Goal: Task Accomplishment & Management: Manage account settings

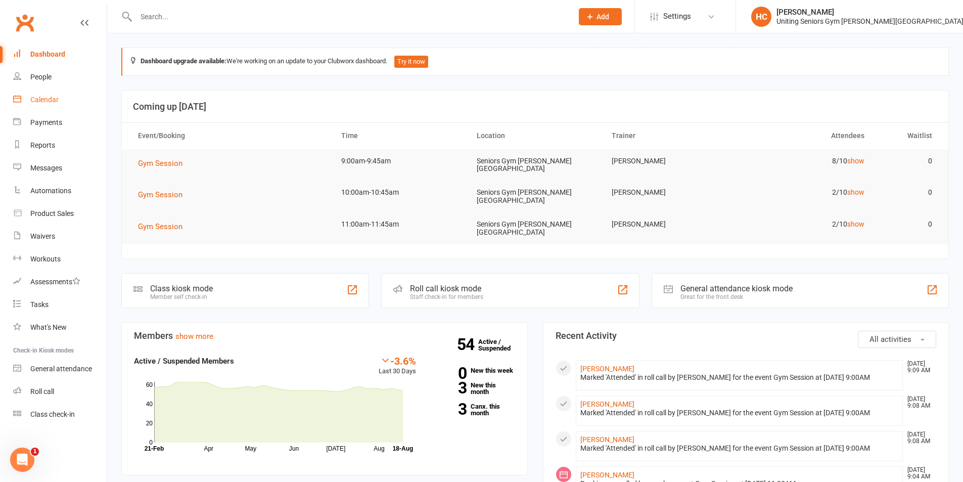
click at [46, 102] on div "Calendar" at bounding box center [44, 100] width 28 height 8
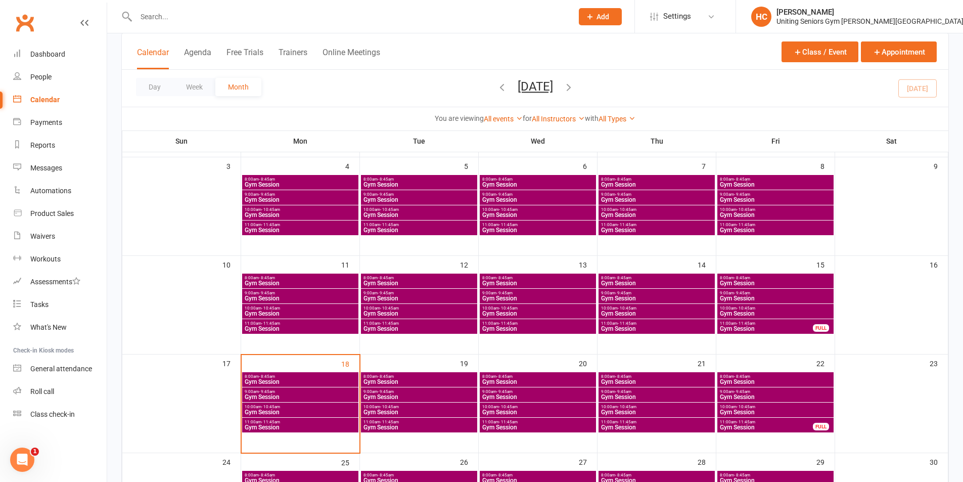
scroll to position [253, 0]
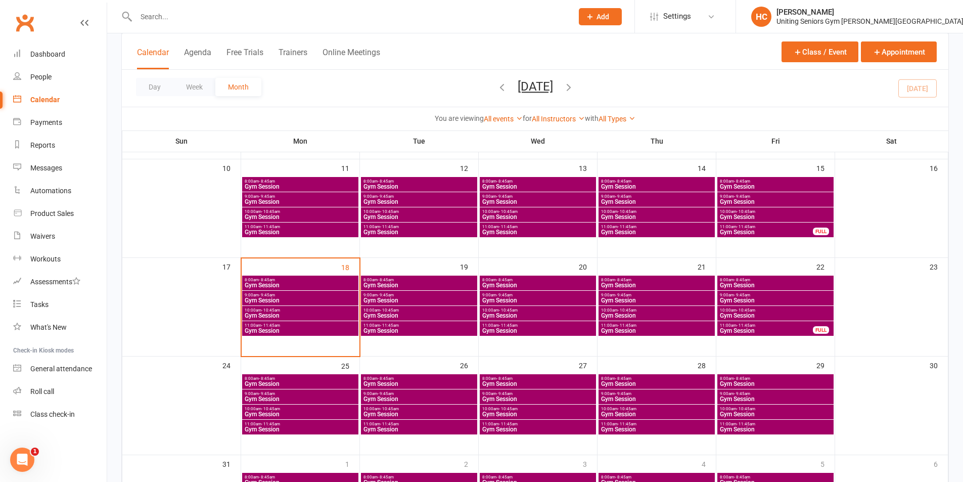
click at [281, 280] on span "8:00am - 8:45am" at bounding box center [300, 280] width 112 height 5
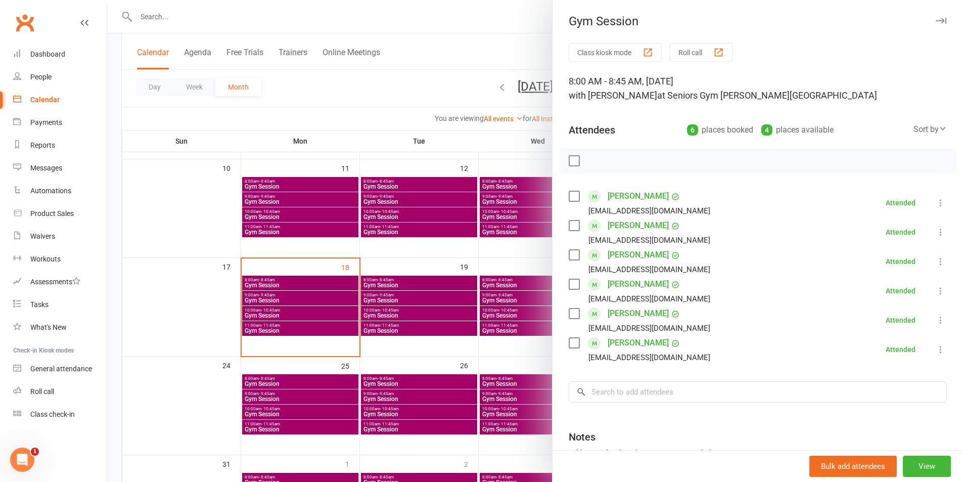
click at [315, 293] on div at bounding box center [535, 241] width 856 height 482
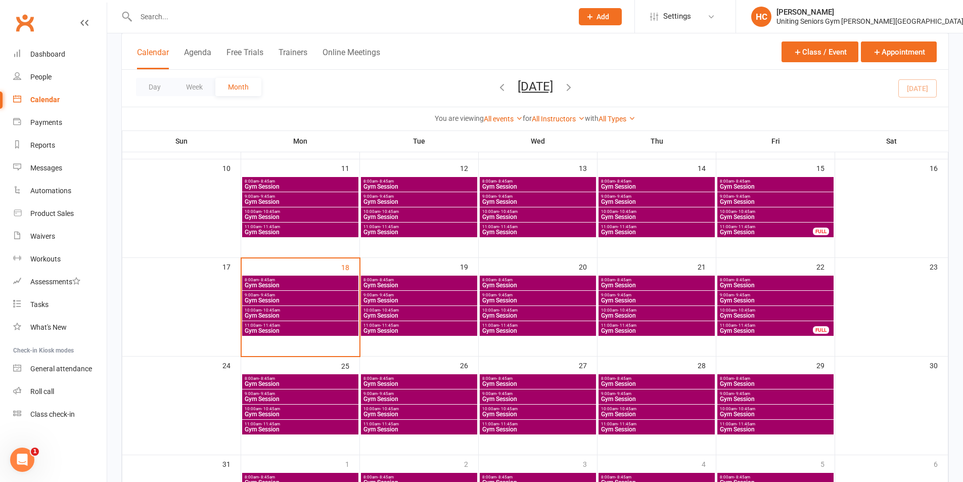
click at [303, 296] on span "9:00am - 9:45am" at bounding box center [300, 295] width 112 height 5
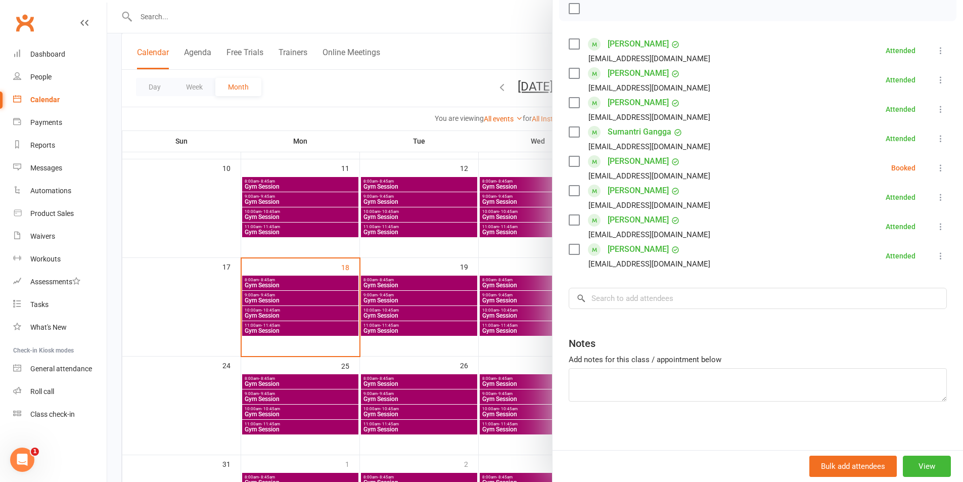
scroll to position [154, 0]
click at [267, 284] on div at bounding box center [535, 241] width 856 height 482
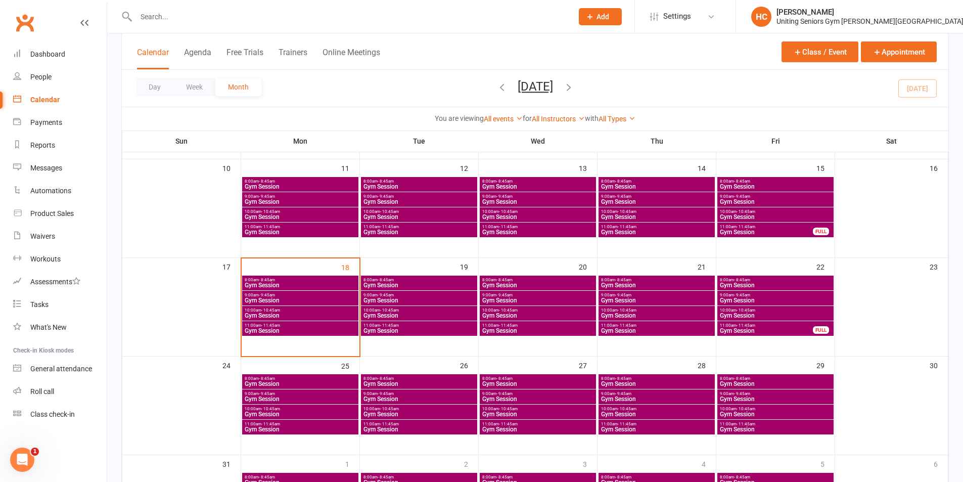
click at [279, 310] on span "- 10:45am" at bounding box center [270, 310] width 19 height 5
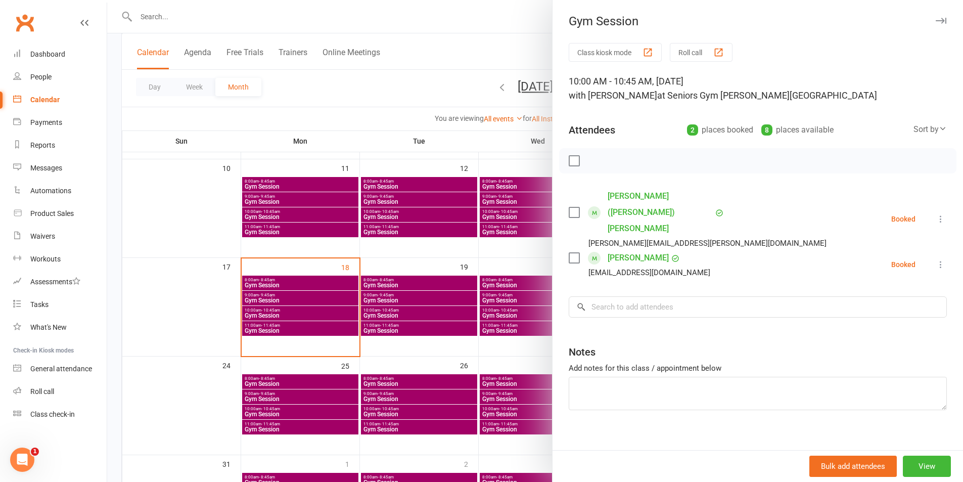
click at [265, 365] on div at bounding box center [535, 241] width 856 height 482
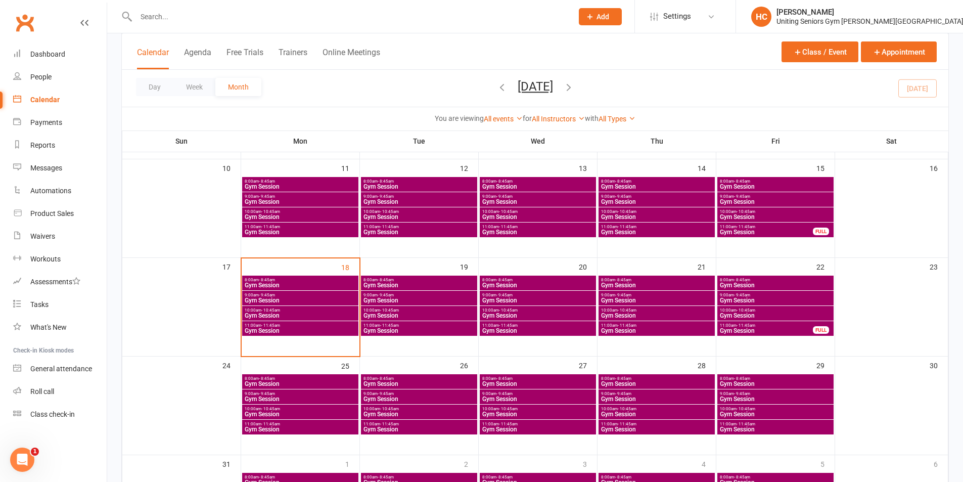
click at [277, 330] on span "Gym Session" at bounding box center [300, 331] width 112 height 6
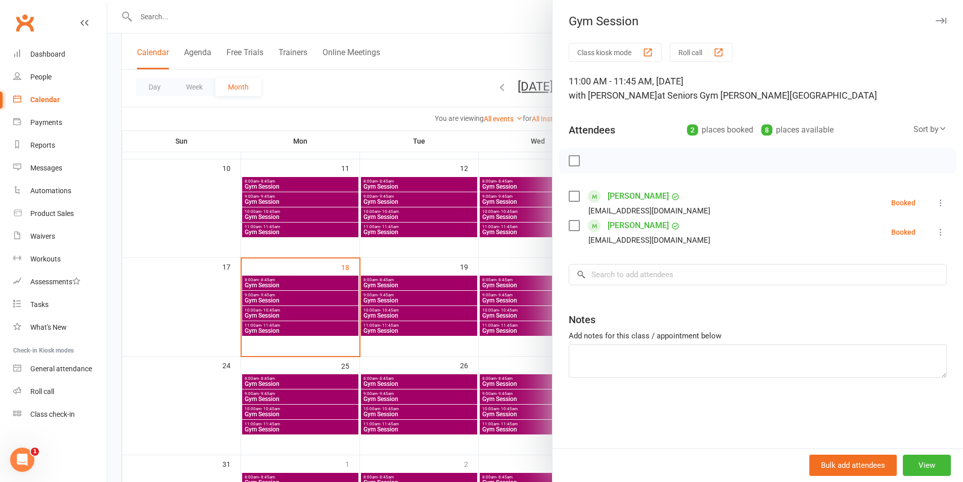
click at [404, 298] on div at bounding box center [535, 241] width 856 height 482
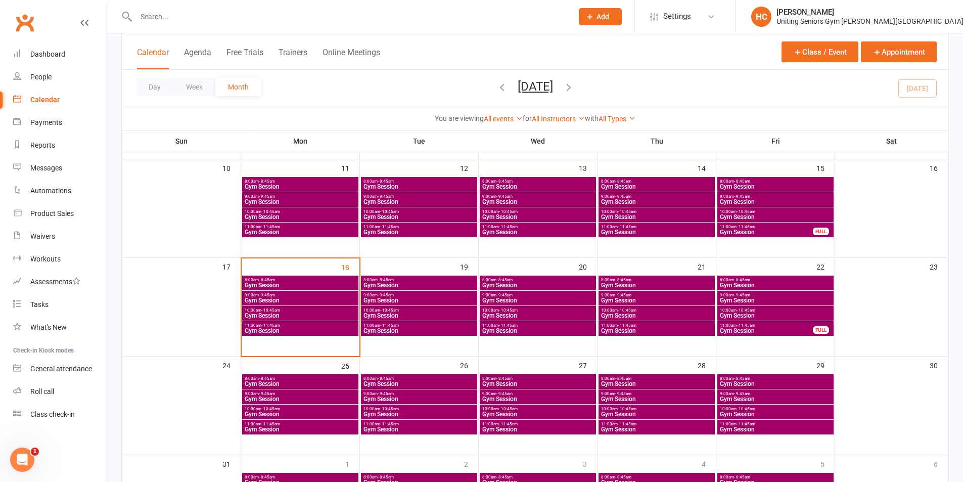
click at [427, 281] on span "8:00am - 8:45am" at bounding box center [419, 280] width 112 height 5
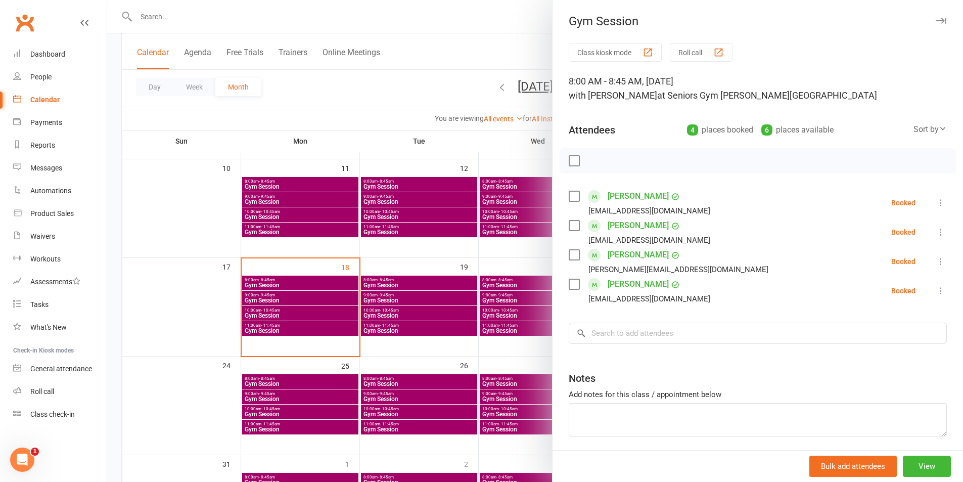
click at [430, 343] on div at bounding box center [535, 241] width 856 height 482
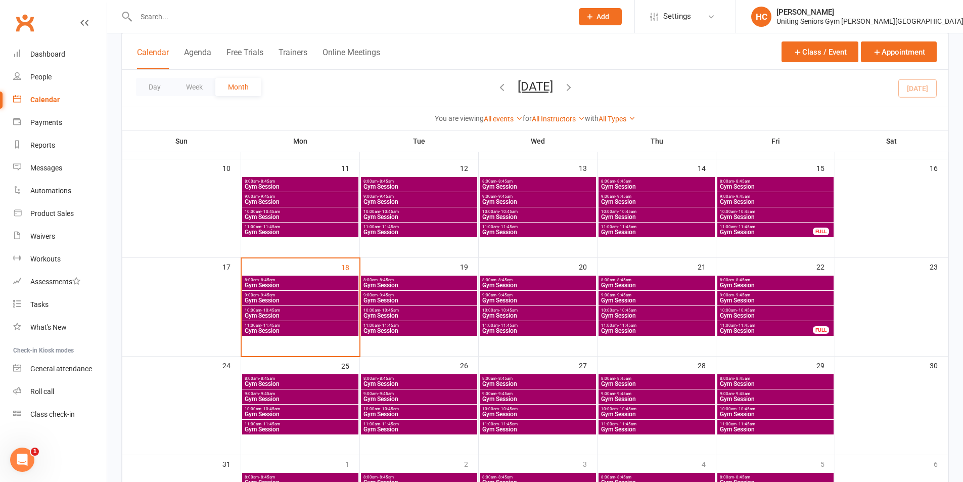
click at [426, 324] on span "11:00am - 11:45am" at bounding box center [419, 325] width 112 height 5
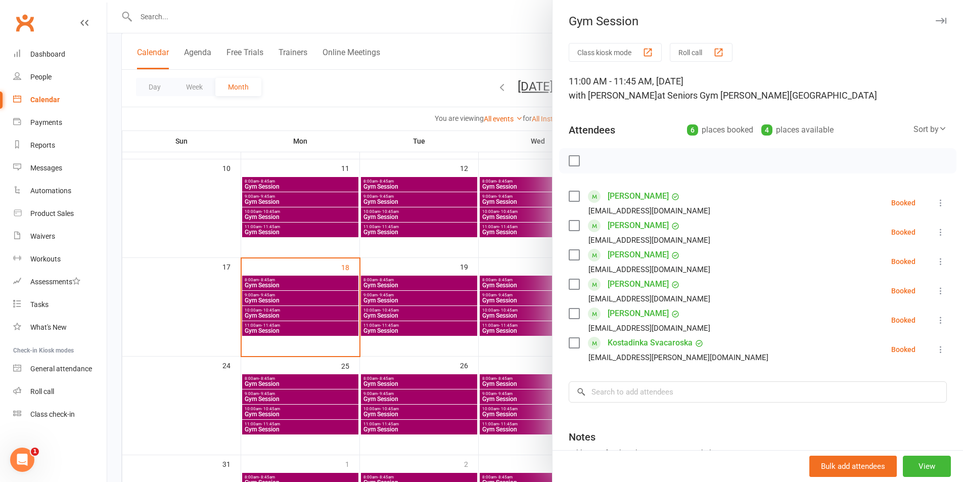
click at [445, 323] on div at bounding box center [535, 241] width 856 height 482
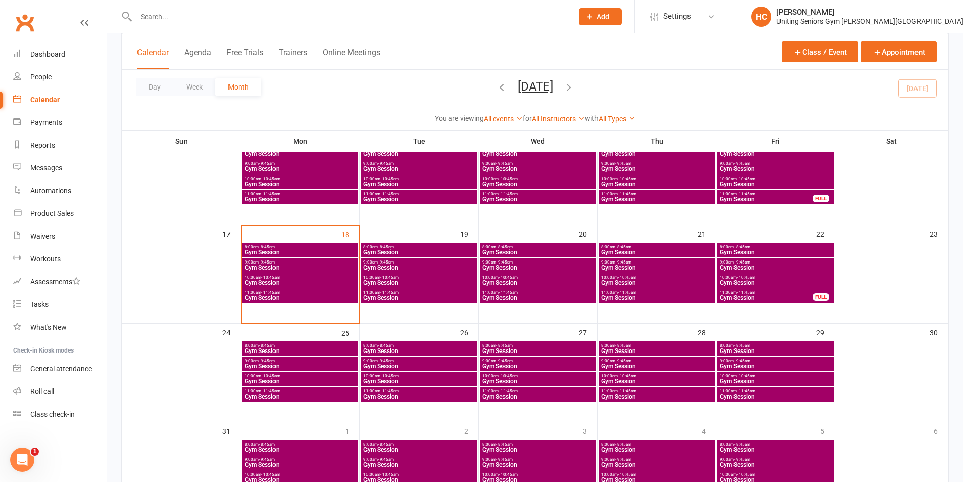
scroll to position [303, 0]
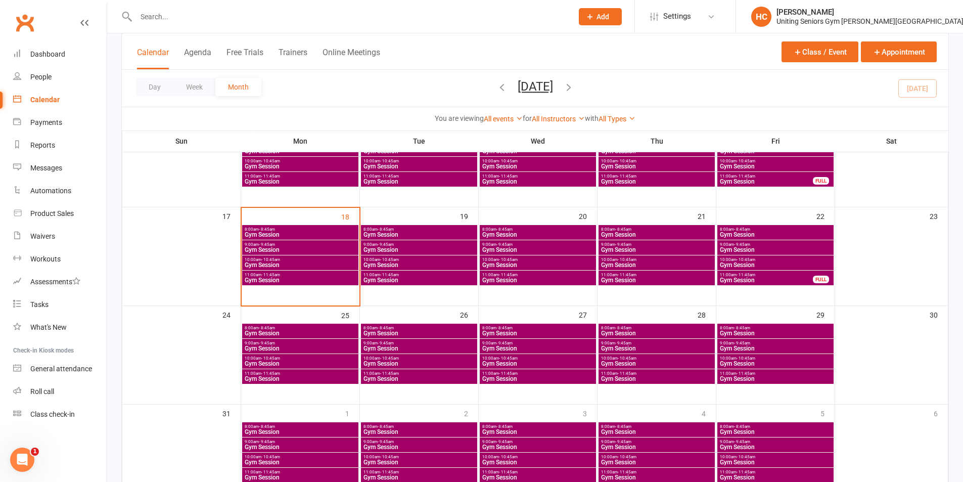
click at [733, 276] on span "11:00am - 11:45am" at bounding box center [766, 274] width 94 height 5
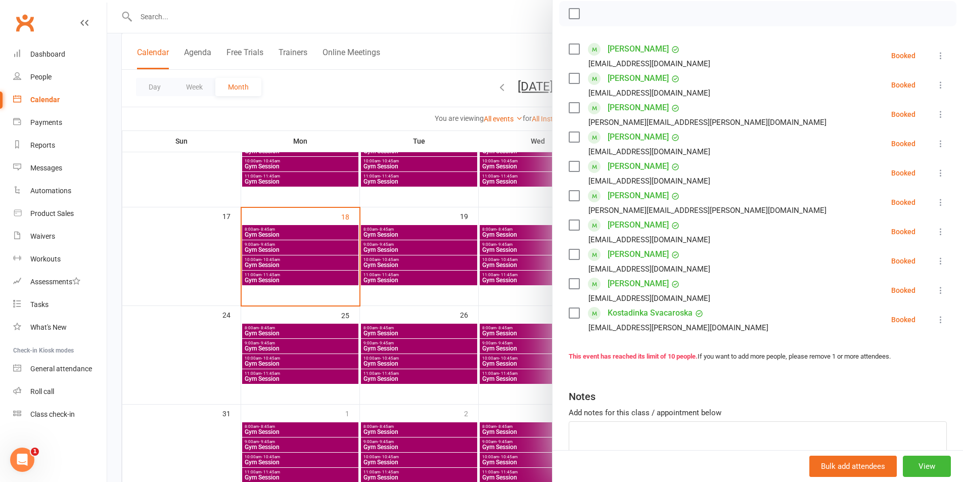
scroll to position [152, 0]
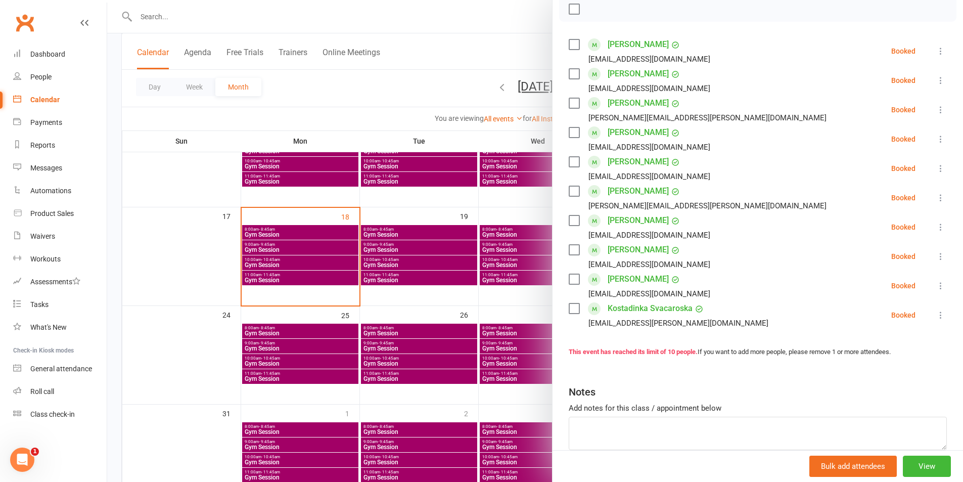
click at [454, 274] on div at bounding box center [535, 241] width 856 height 482
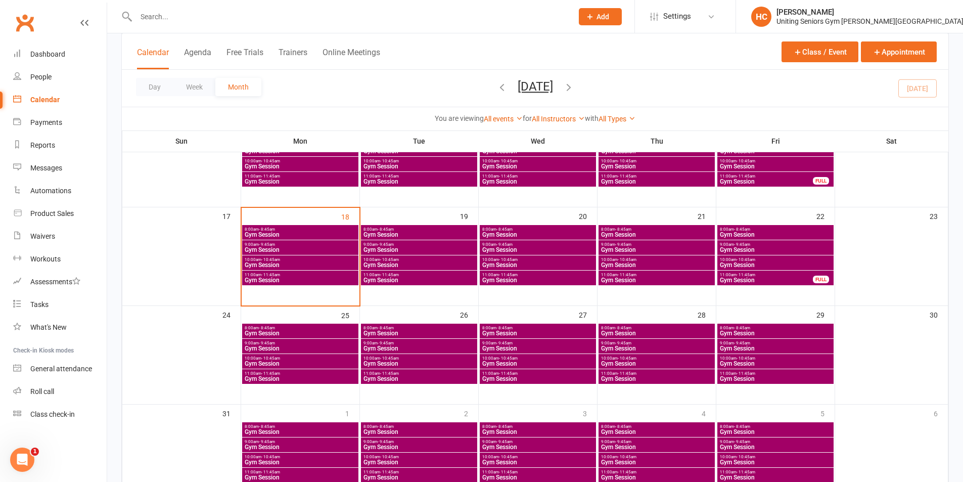
click at [780, 182] on span "Gym Session" at bounding box center [766, 181] width 94 height 6
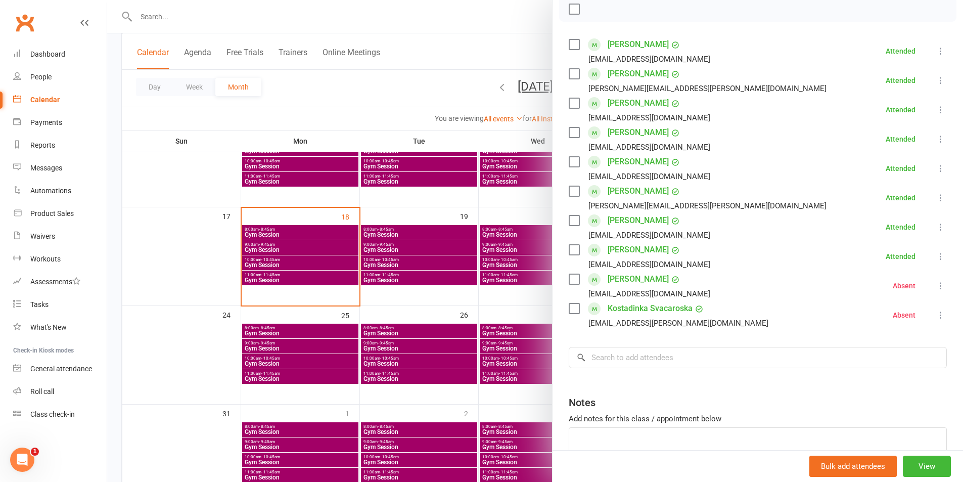
click at [936, 290] on icon at bounding box center [941, 286] width 10 height 10
click at [496, 295] on div at bounding box center [535, 241] width 856 height 482
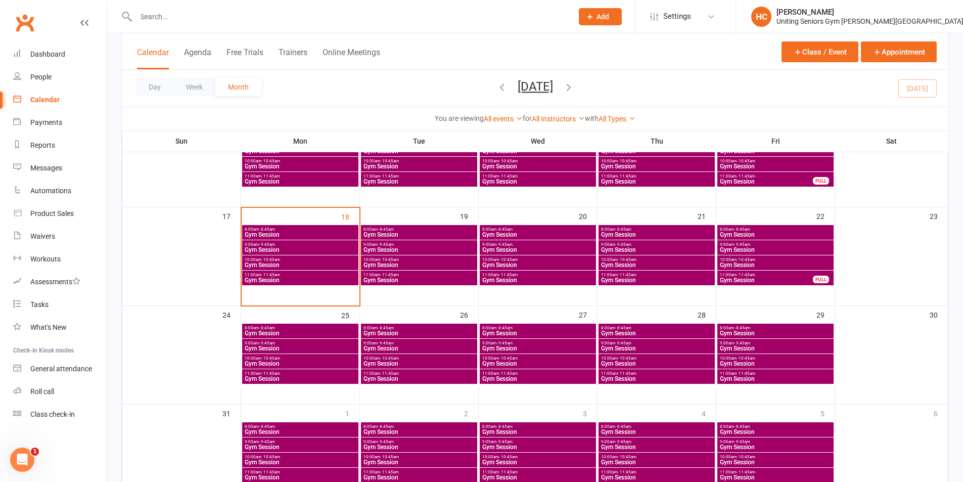
click at [381, 237] on span "Gym Session" at bounding box center [419, 235] width 112 height 6
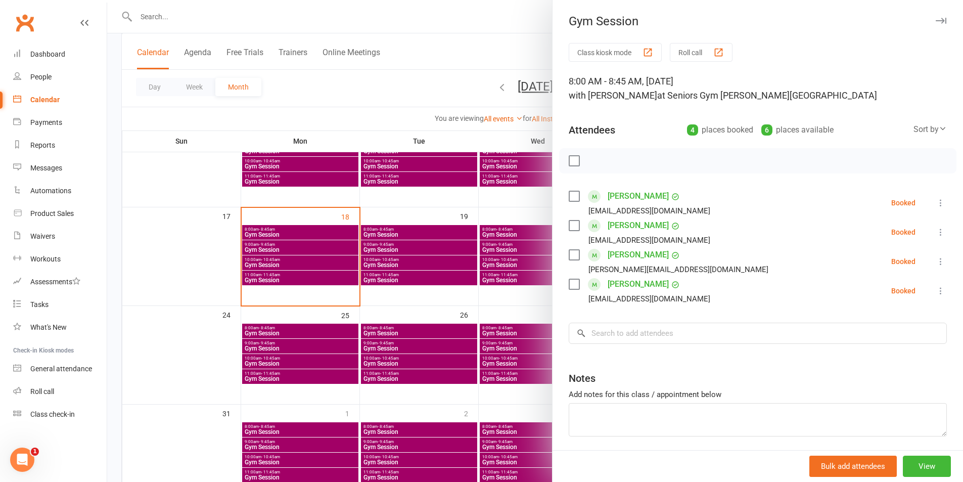
click at [424, 252] on div at bounding box center [535, 241] width 856 height 482
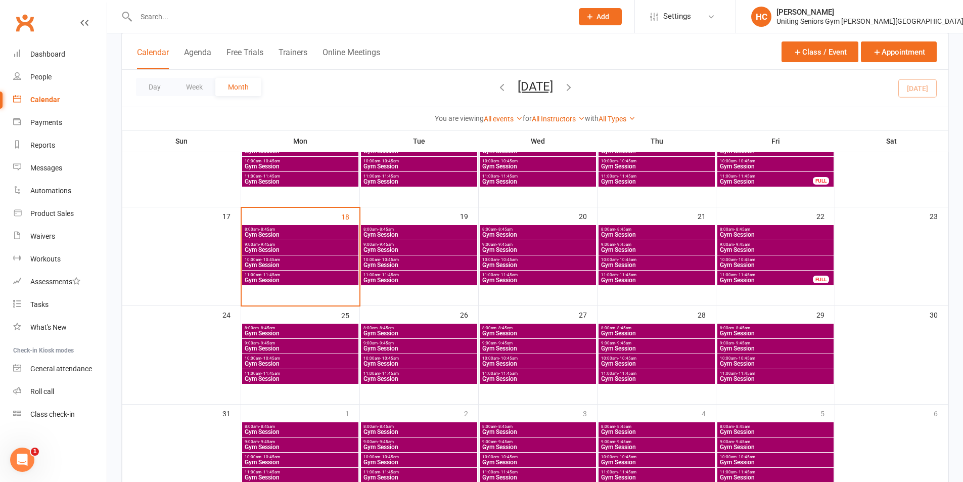
click at [428, 252] on span "Gym Session" at bounding box center [419, 250] width 112 height 6
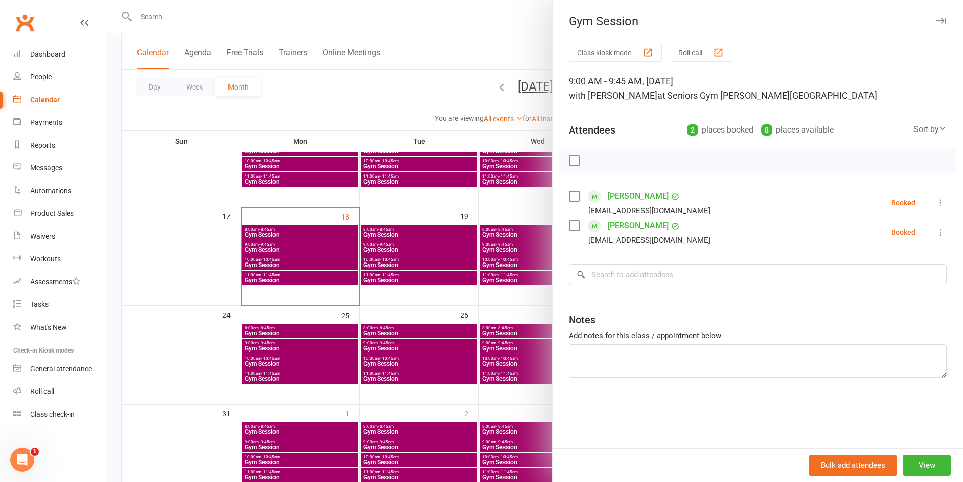
click at [414, 282] on div at bounding box center [535, 241] width 856 height 482
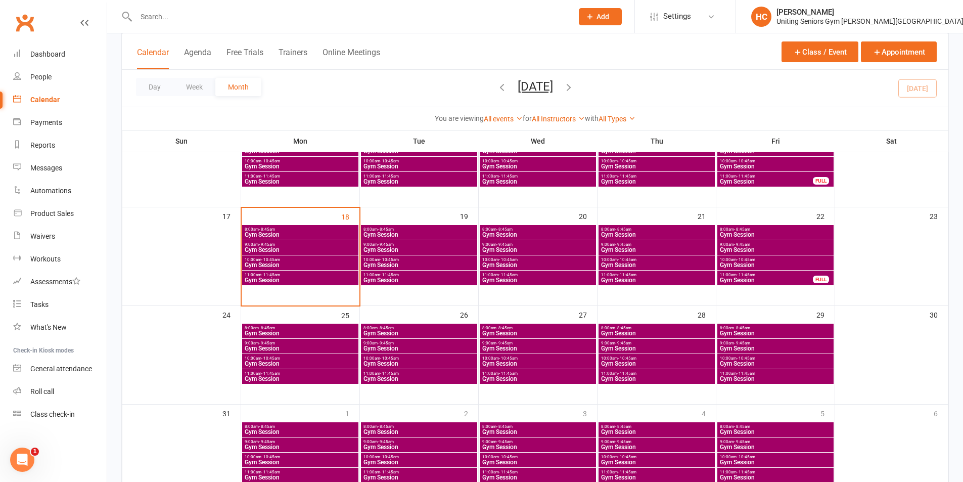
click at [406, 263] on span "Gym Session" at bounding box center [419, 265] width 112 height 6
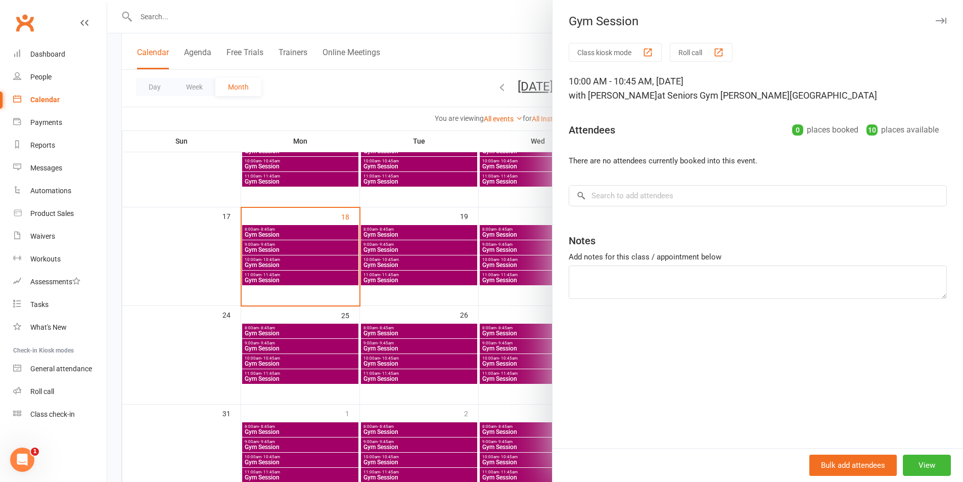
click at [439, 280] on div at bounding box center [535, 241] width 856 height 482
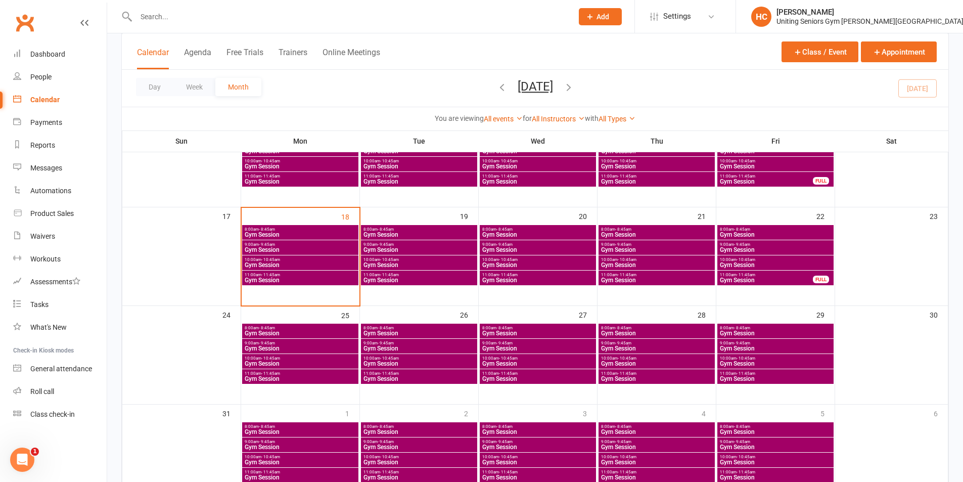
click at [442, 280] on span "Gym Session" at bounding box center [419, 280] width 112 height 6
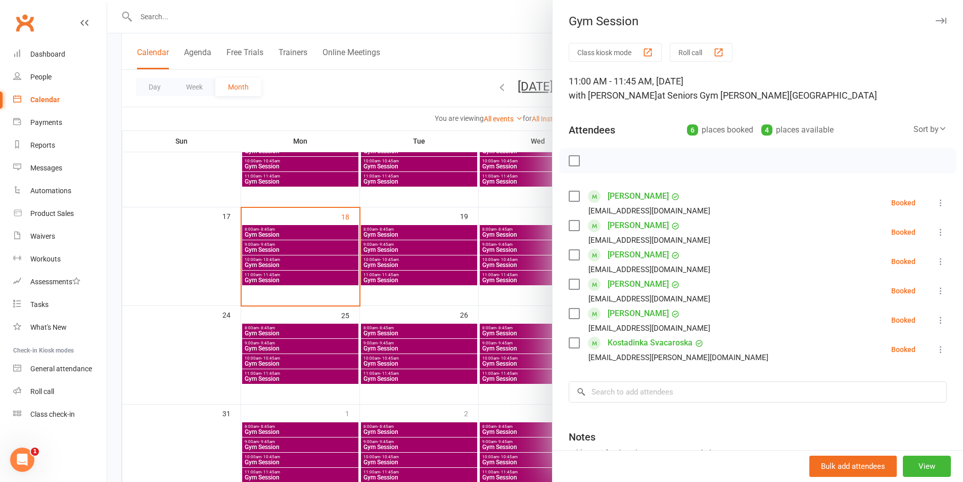
click at [459, 263] on div at bounding box center [535, 241] width 856 height 482
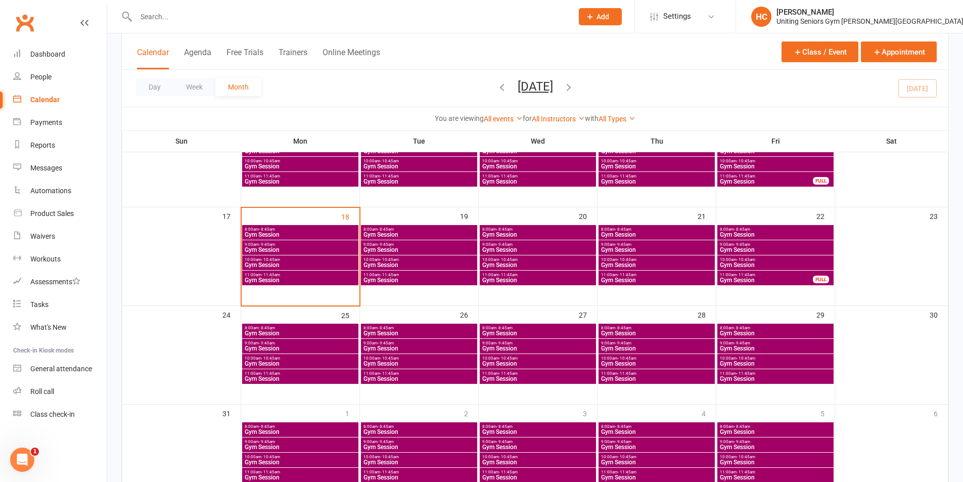
click at [430, 247] on span "Gym Session" at bounding box center [419, 250] width 112 height 6
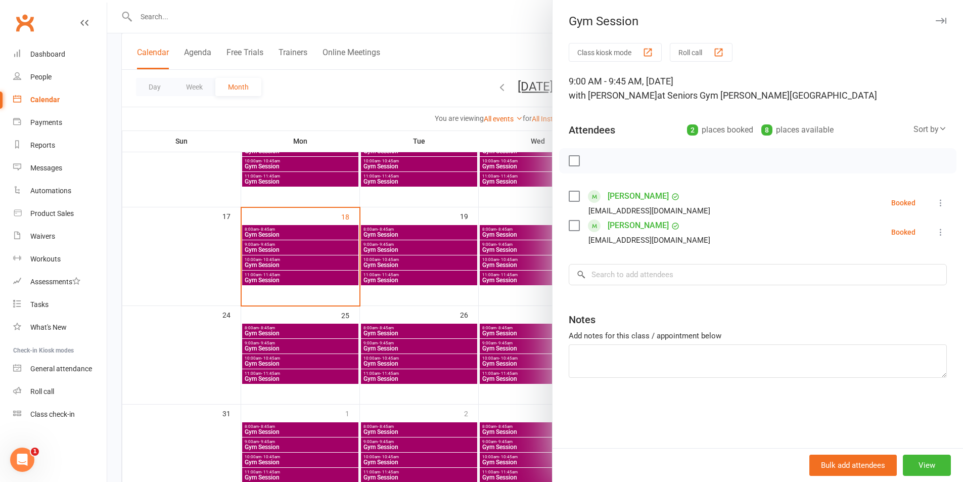
click at [432, 233] on div at bounding box center [535, 241] width 856 height 482
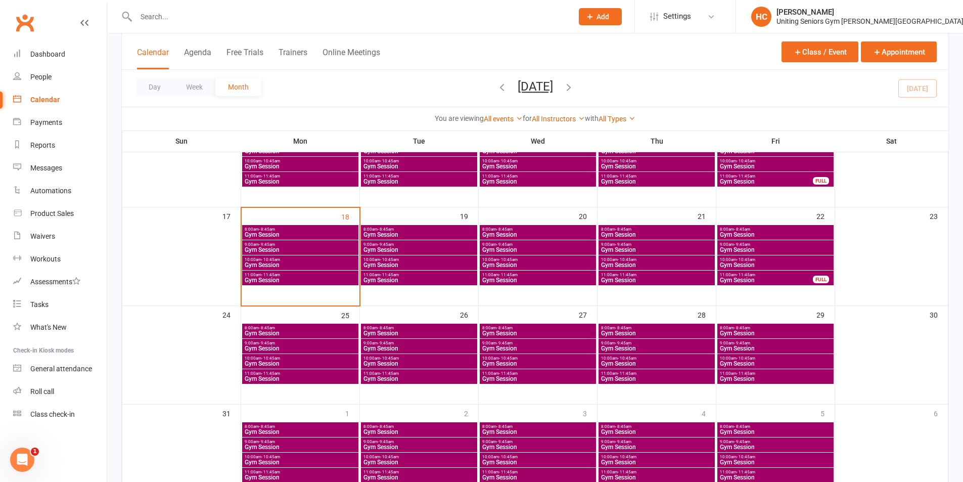
click at [437, 233] on span "Gym Session" at bounding box center [419, 235] width 112 height 6
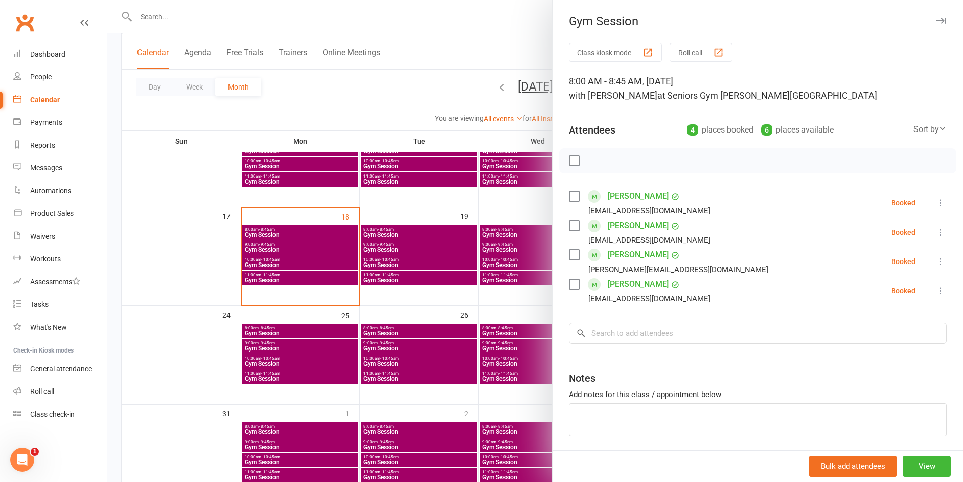
click at [431, 241] on div at bounding box center [535, 241] width 856 height 482
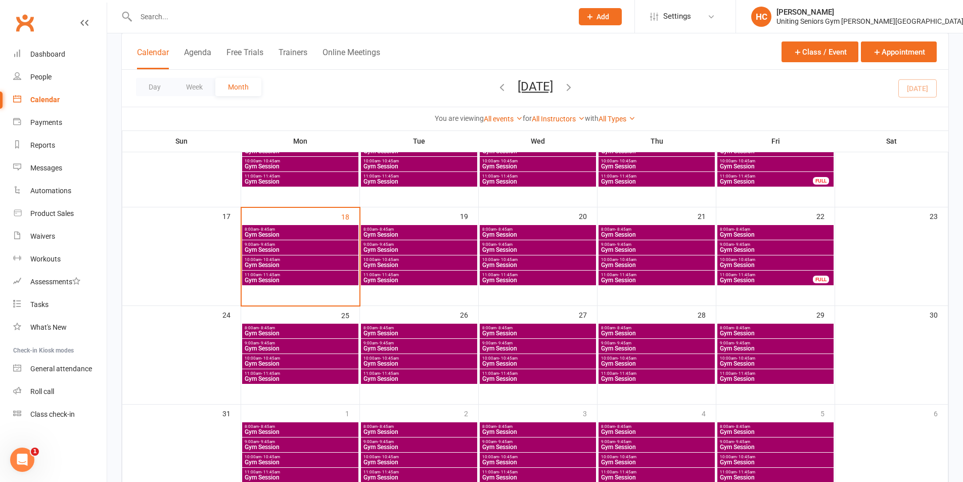
click at [428, 245] on span "9:00am - 9:45am" at bounding box center [419, 244] width 112 height 5
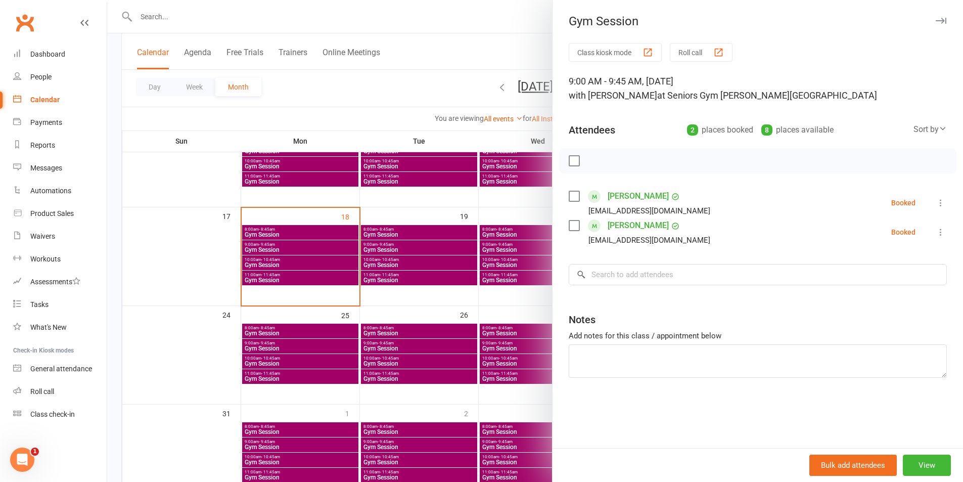
click at [430, 260] on div at bounding box center [535, 241] width 856 height 482
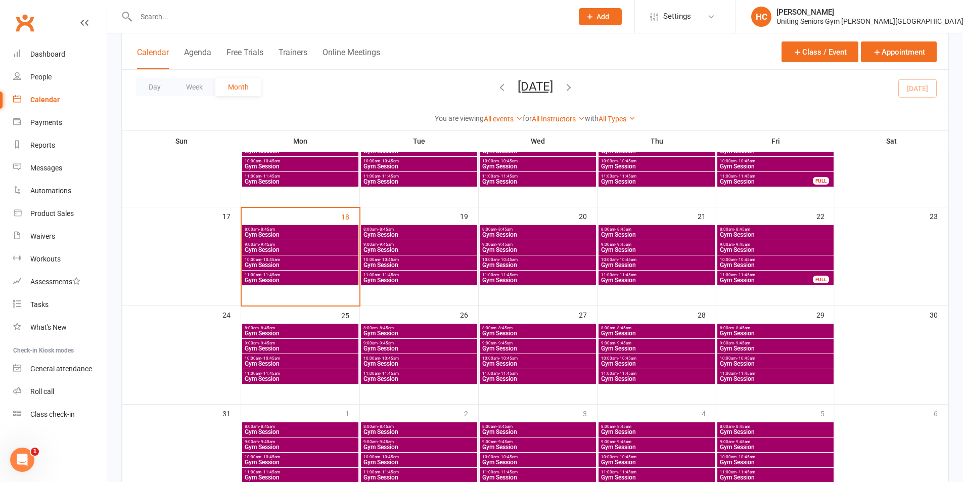
click at [431, 260] on span "10:00am - 10:45am" at bounding box center [419, 259] width 112 height 5
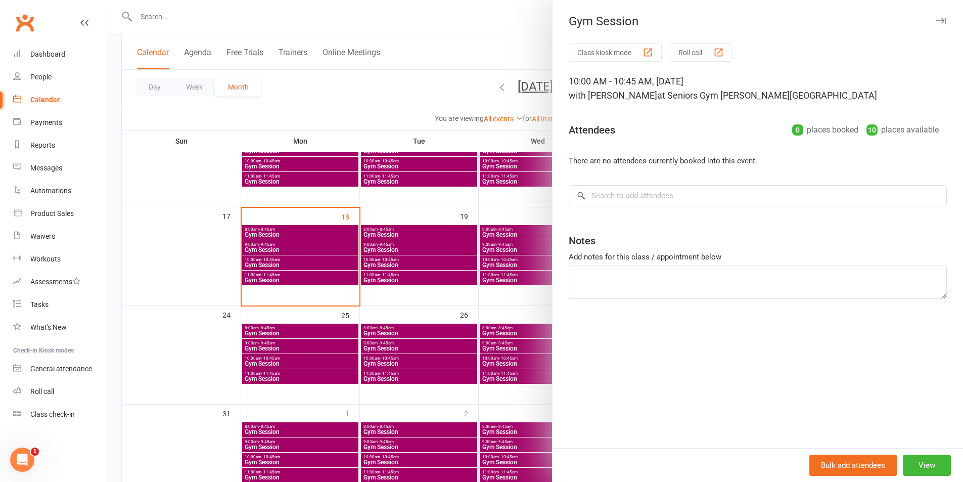
click at [443, 274] on div at bounding box center [535, 241] width 856 height 482
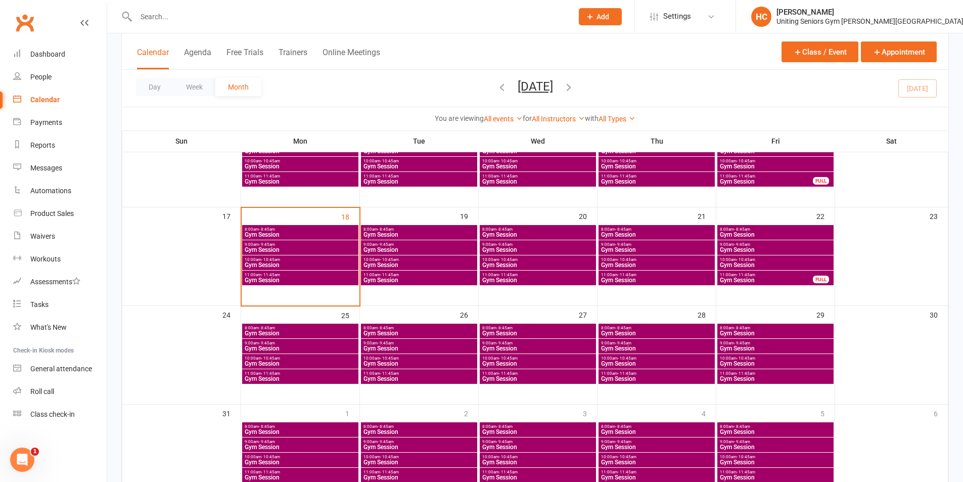
click at [442, 277] on span "Gym Session" at bounding box center [419, 280] width 112 height 6
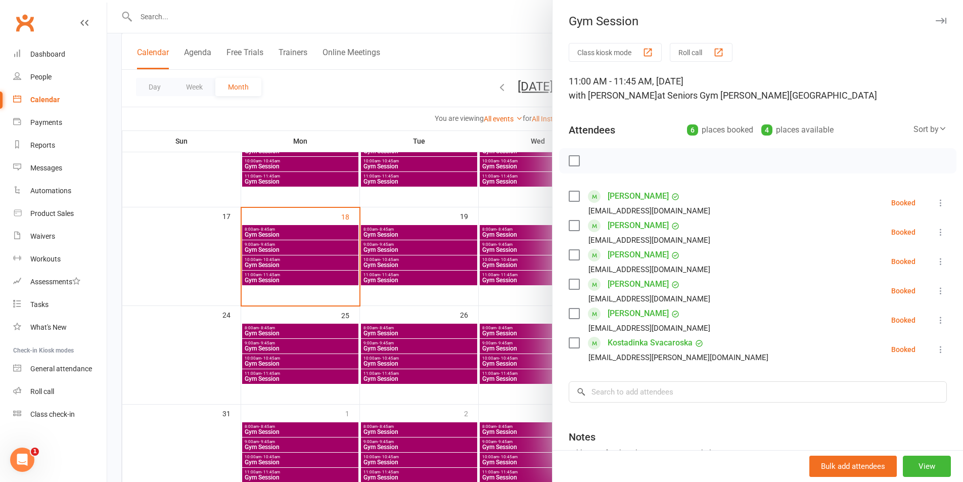
click at [473, 265] on div at bounding box center [535, 241] width 856 height 482
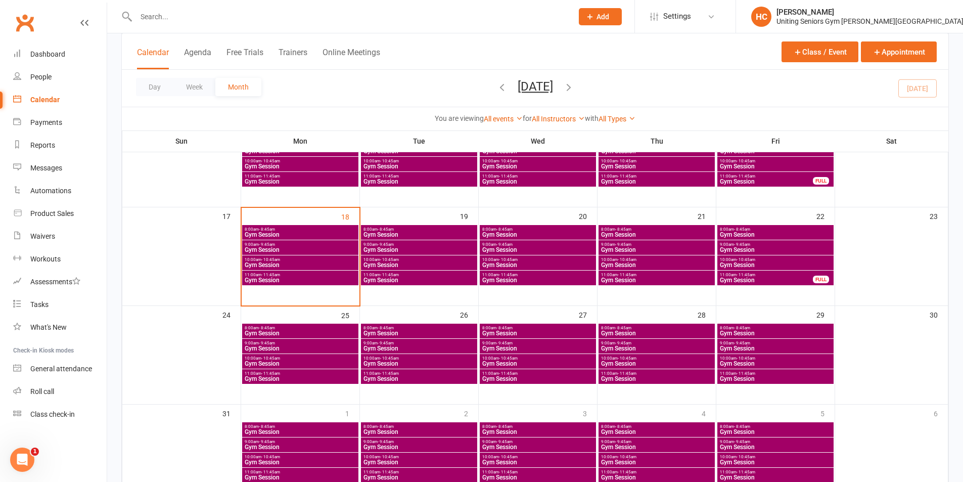
click at [458, 236] on span "Gym Session" at bounding box center [419, 235] width 112 height 6
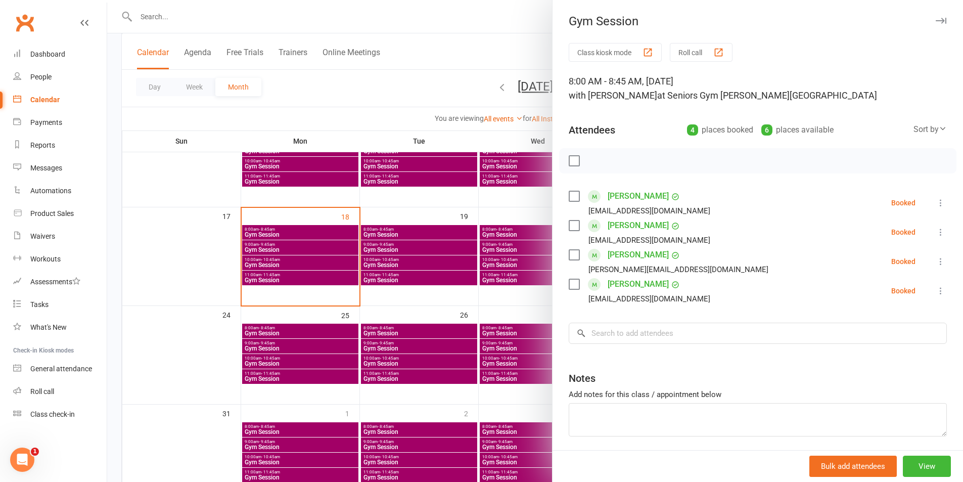
click at [299, 336] on div at bounding box center [535, 241] width 856 height 482
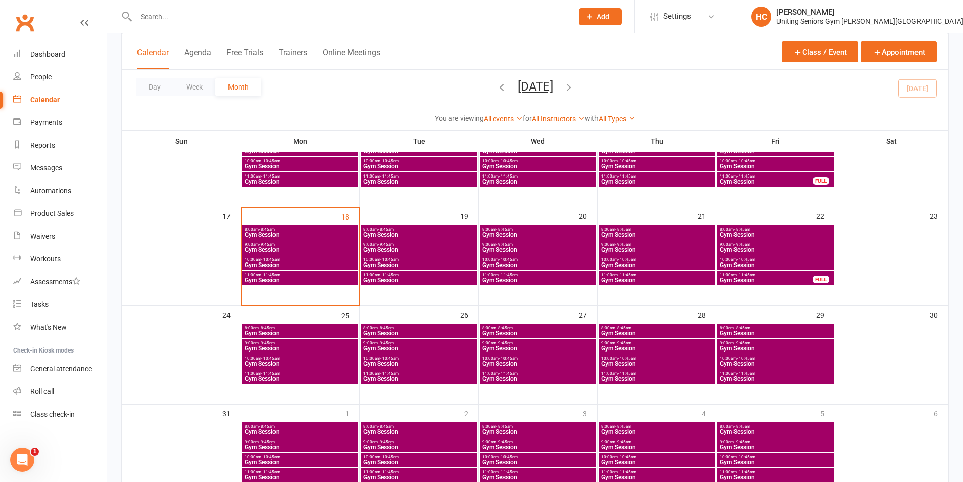
click at [296, 333] on span "Gym Session" at bounding box center [300, 333] width 112 height 6
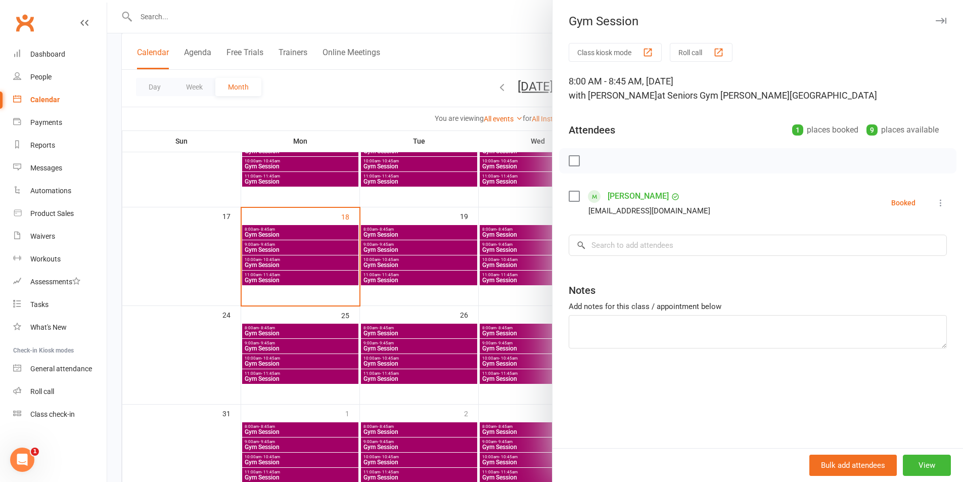
click at [327, 361] on div at bounding box center [535, 241] width 856 height 482
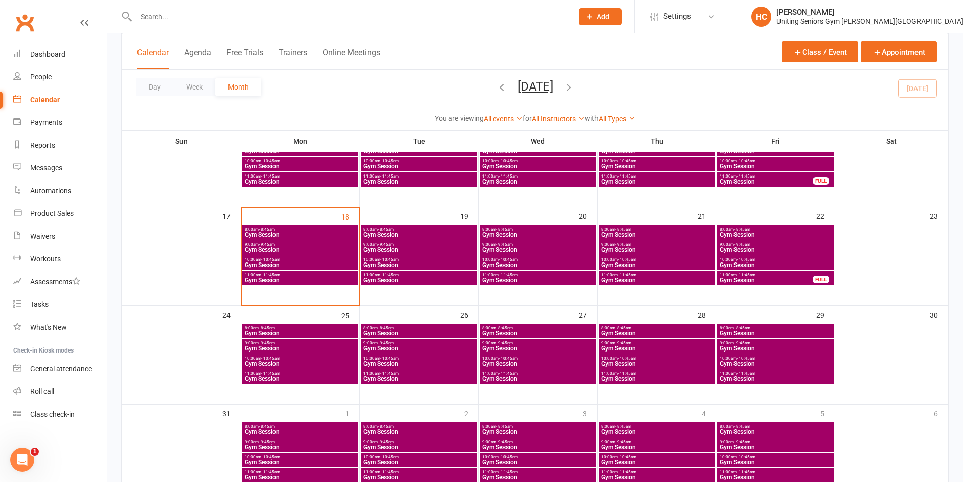
click at [426, 226] on div "8:00am - 8:45am Gym Session" at bounding box center [419, 232] width 116 height 15
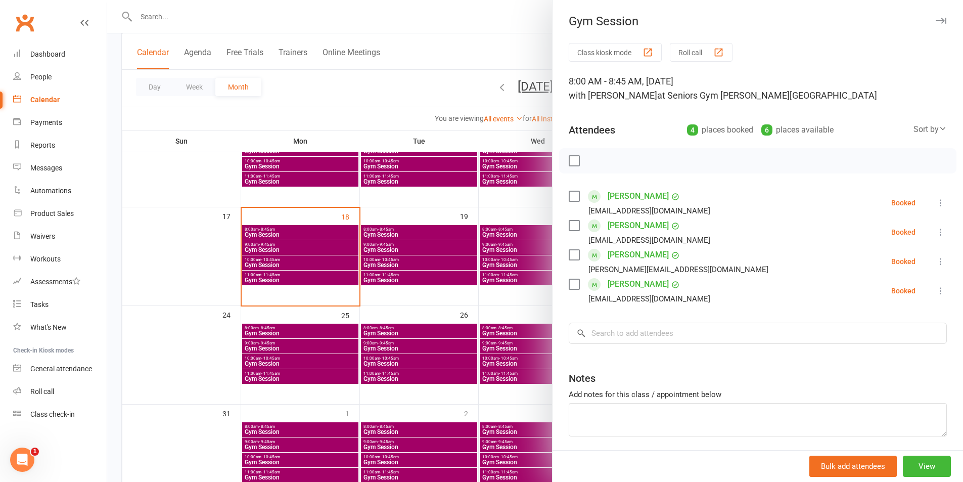
click at [439, 238] on div at bounding box center [535, 241] width 856 height 482
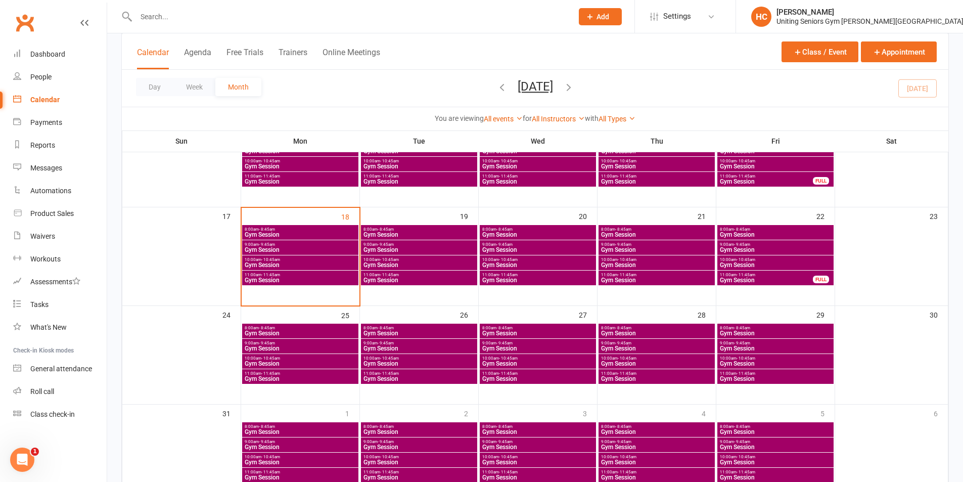
click at [309, 231] on span "8:00am - 8:45am" at bounding box center [300, 229] width 112 height 5
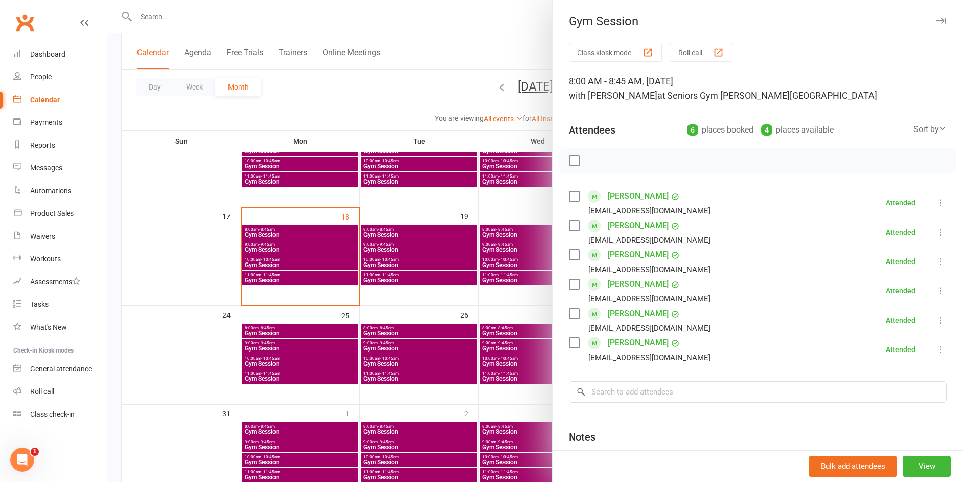
click at [217, 336] on div at bounding box center [535, 241] width 856 height 482
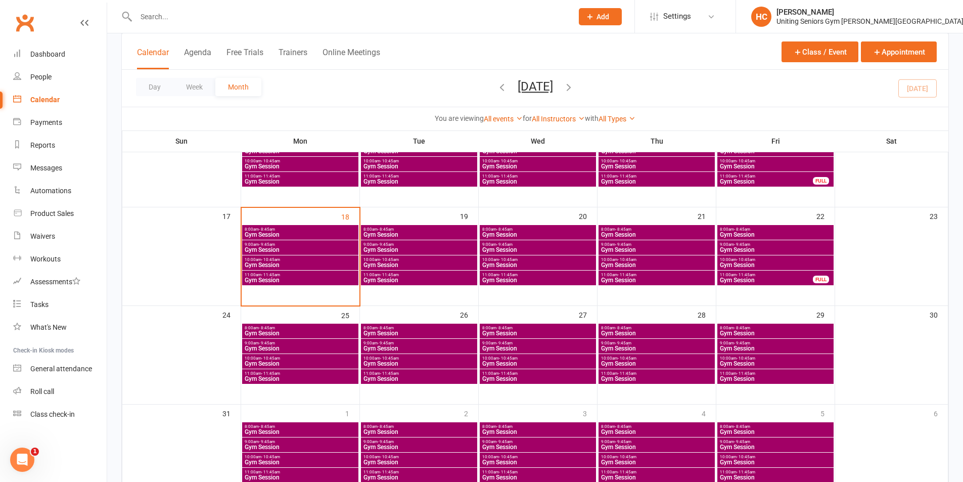
click at [412, 232] on span "Gym Session" at bounding box center [419, 235] width 112 height 6
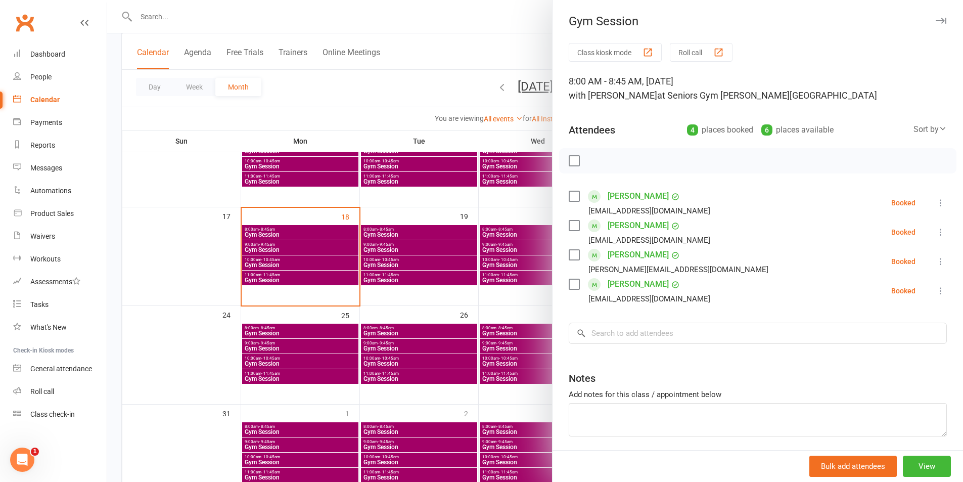
click at [408, 249] on div at bounding box center [535, 241] width 856 height 482
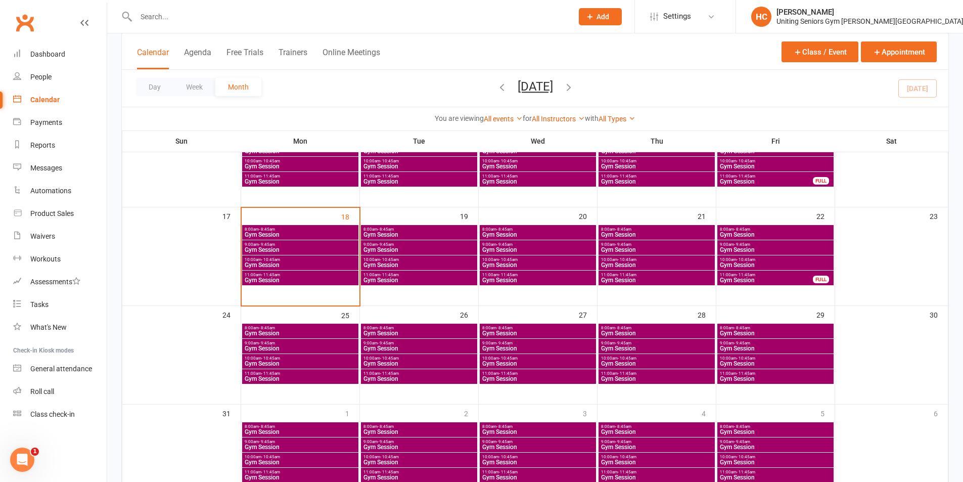
click at [415, 249] on span "Gym Session" at bounding box center [419, 250] width 112 height 6
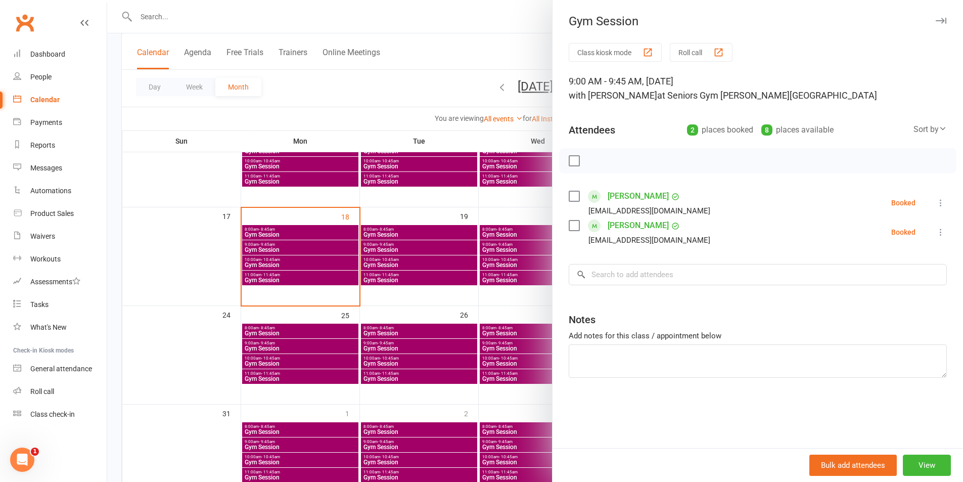
click at [414, 266] on div at bounding box center [535, 241] width 856 height 482
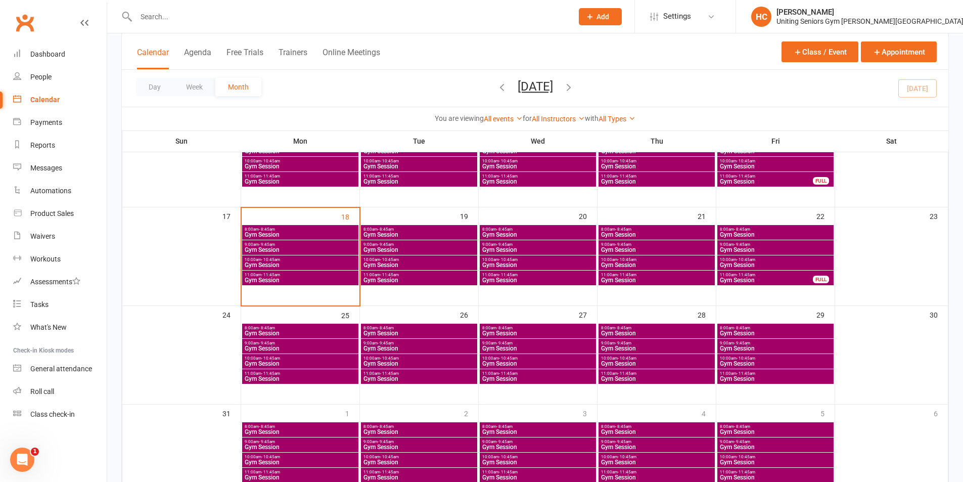
click at [414, 265] on span "Gym Session" at bounding box center [419, 265] width 112 height 6
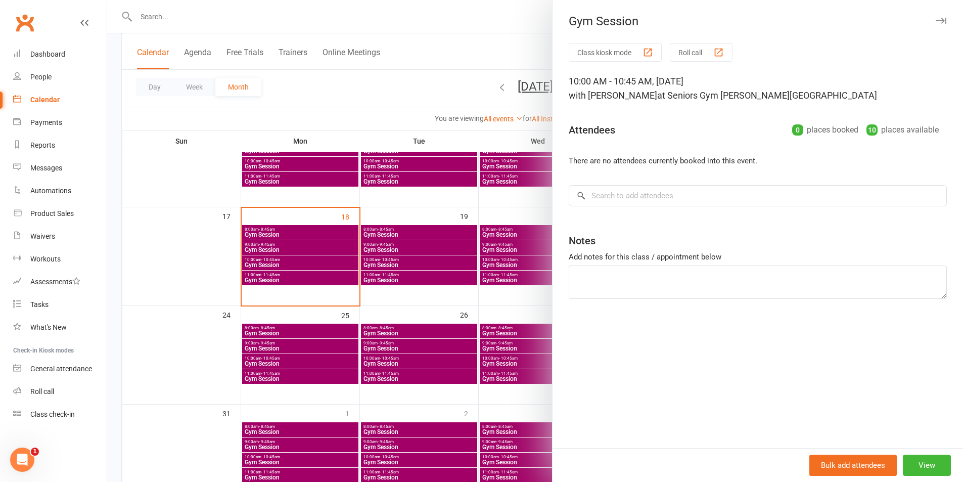
click at [417, 280] on div at bounding box center [535, 241] width 856 height 482
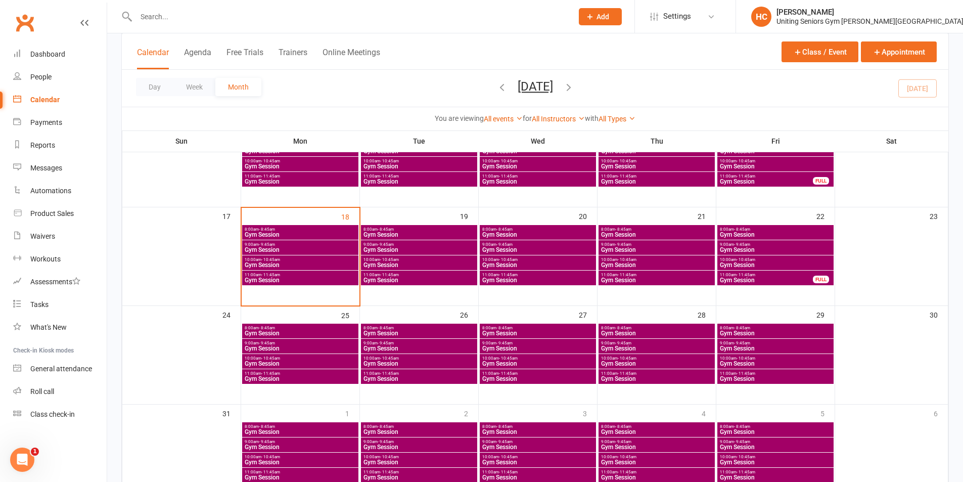
click at [417, 280] on span "Gym Session" at bounding box center [419, 280] width 112 height 6
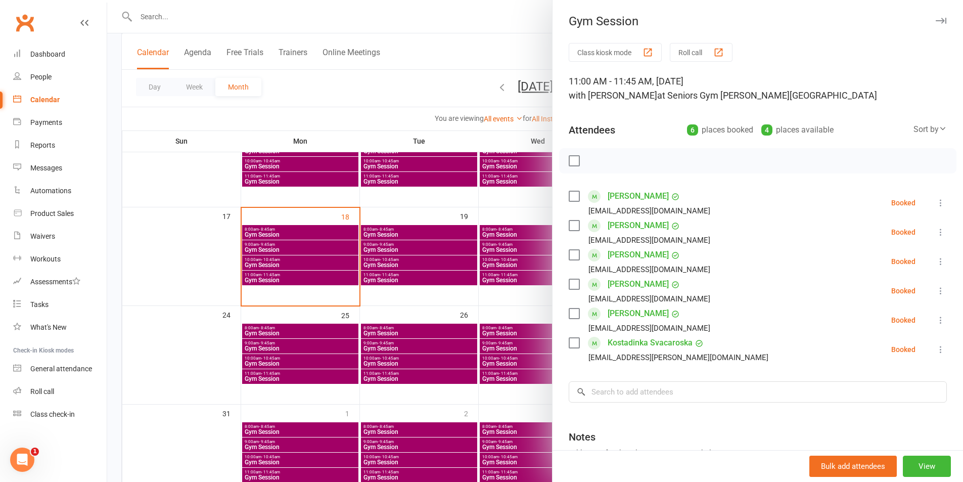
click at [936, 324] on icon at bounding box center [941, 320] width 10 height 10
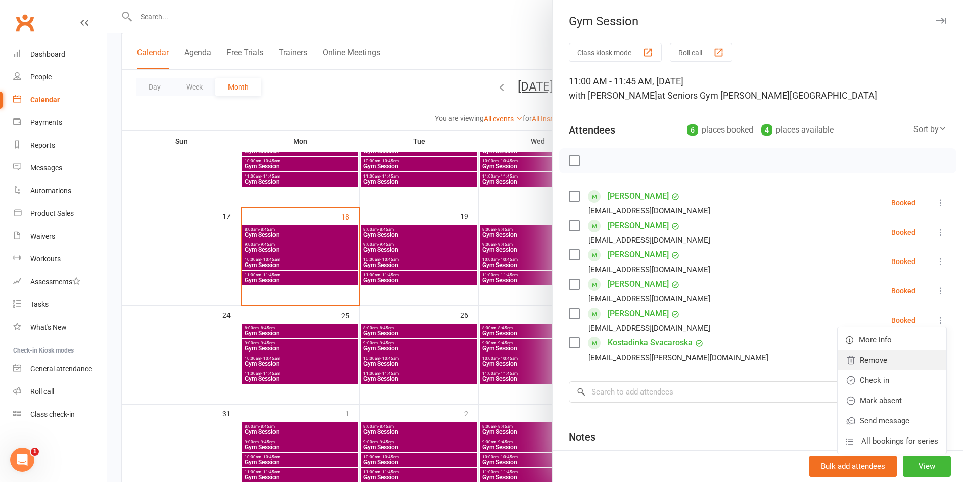
click at [882, 365] on link "Remove" at bounding box center [892, 360] width 109 height 20
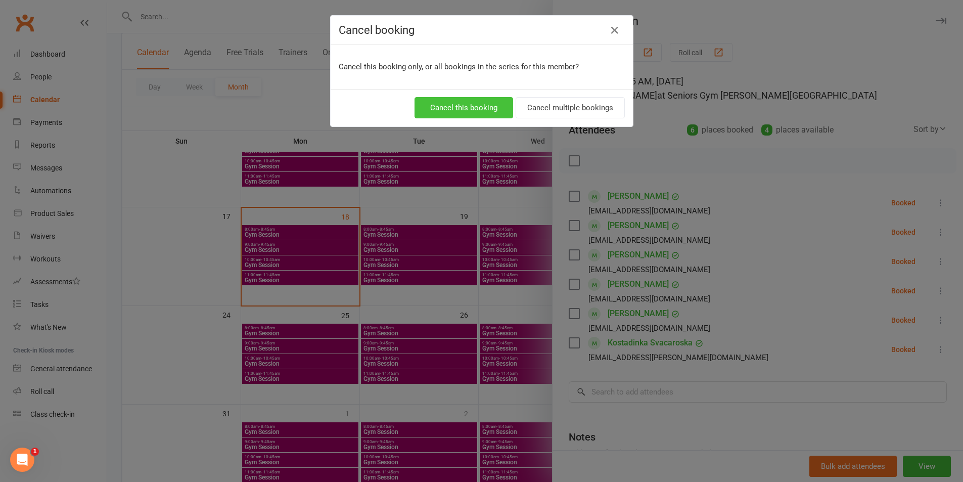
click at [471, 106] on button "Cancel this booking" at bounding box center [464, 107] width 99 height 21
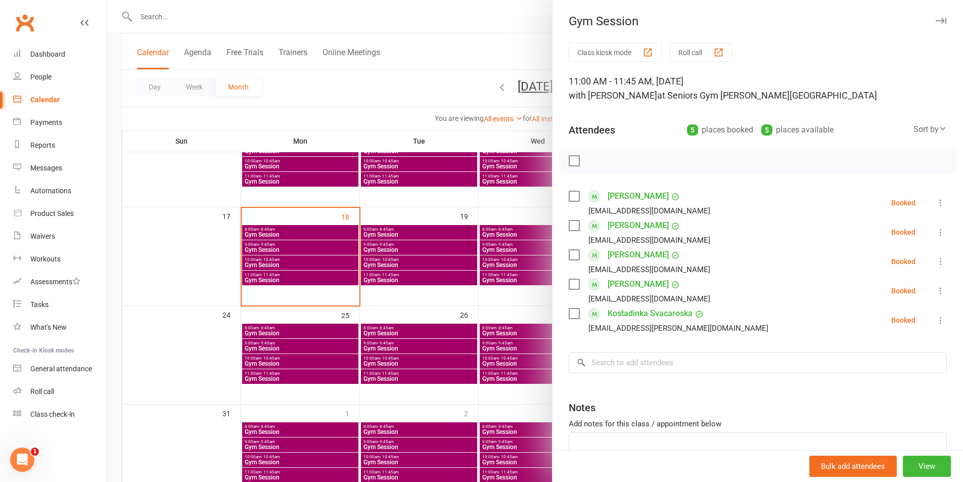
click at [337, 314] on div at bounding box center [535, 241] width 856 height 482
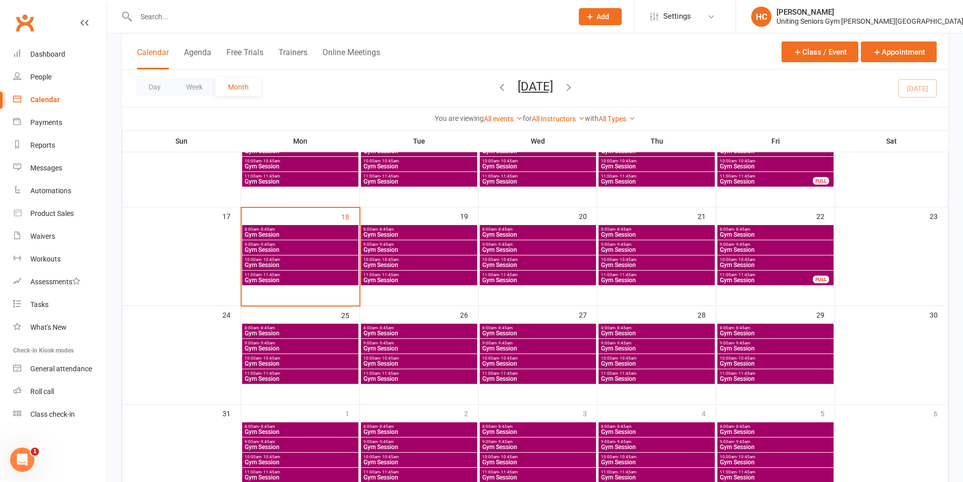
click at [432, 235] on span "Gym Session" at bounding box center [419, 235] width 112 height 6
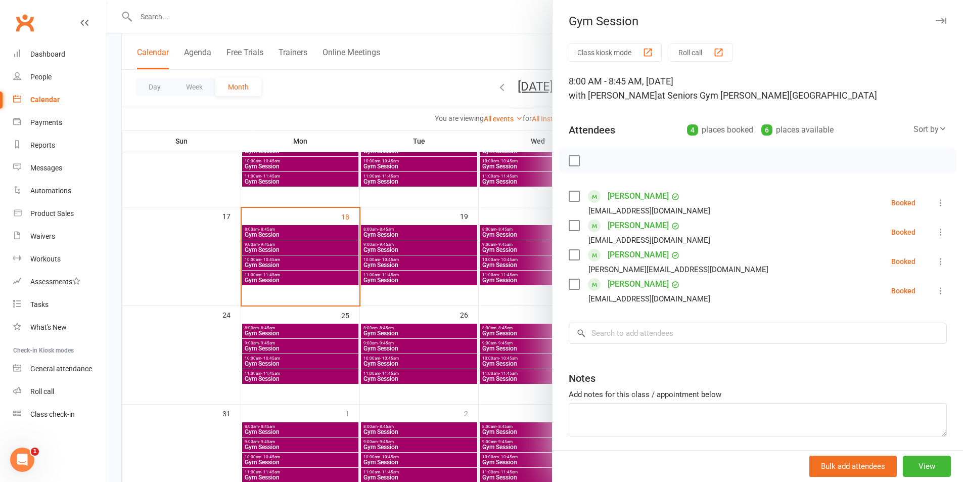
click at [436, 237] on div at bounding box center [535, 241] width 856 height 482
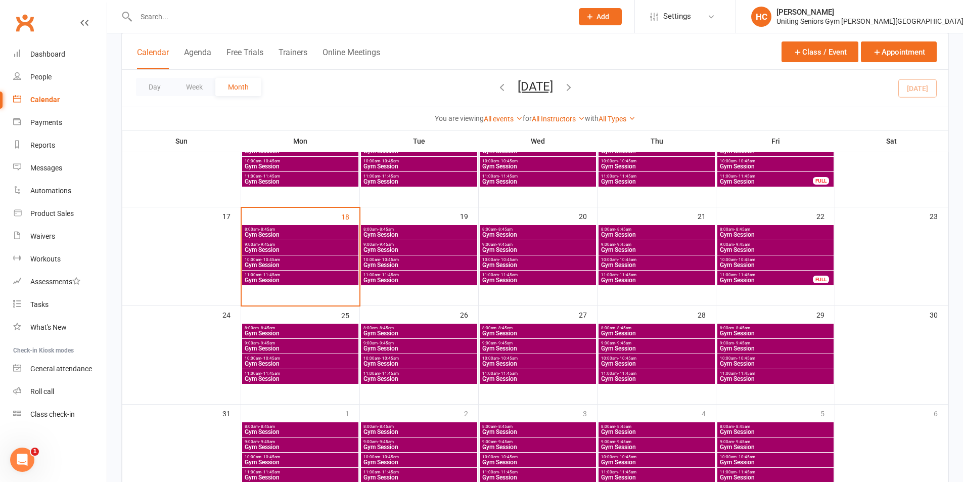
click at [430, 248] on span "Gym Session" at bounding box center [419, 250] width 112 height 6
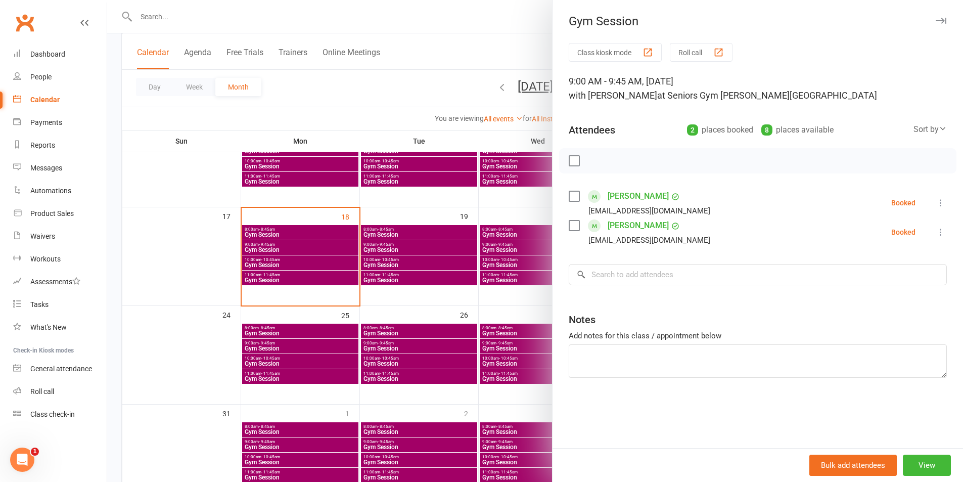
click at [428, 257] on div at bounding box center [535, 241] width 856 height 482
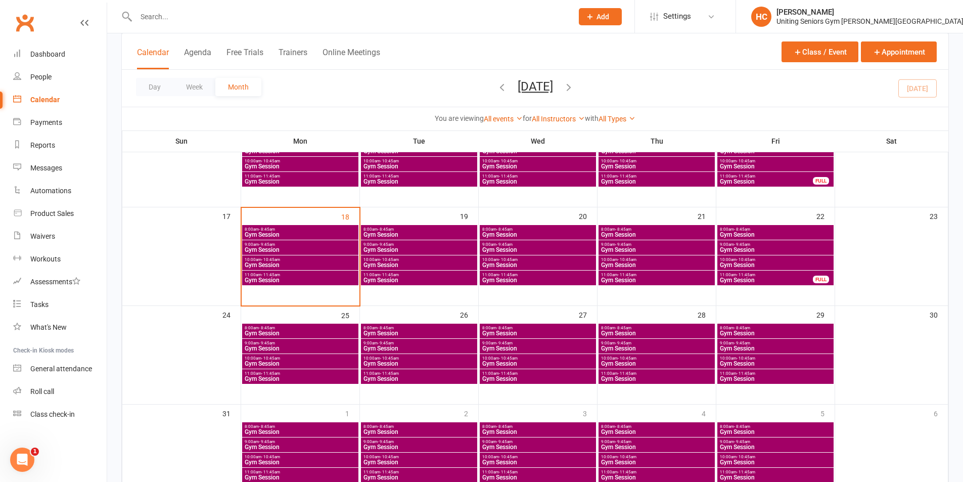
click at [428, 262] on span "Gym Session" at bounding box center [419, 265] width 112 height 6
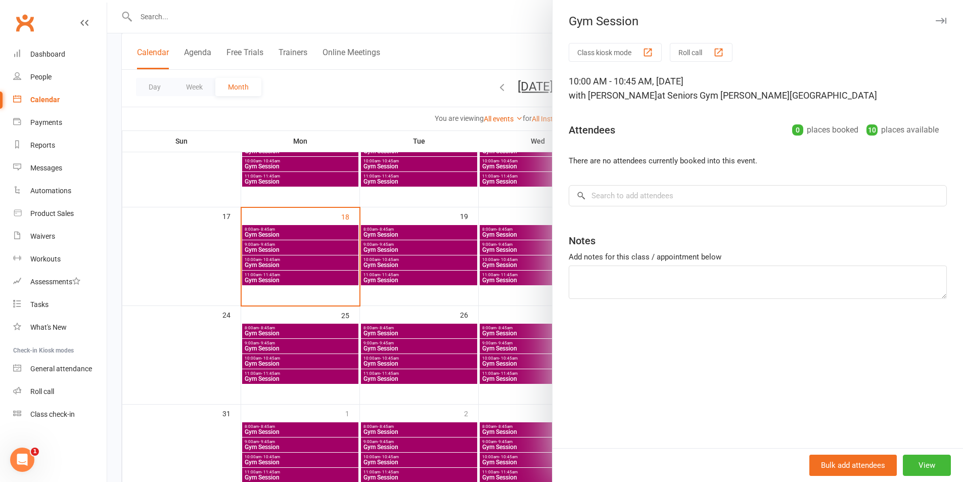
click at [428, 279] on div at bounding box center [535, 241] width 856 height 482
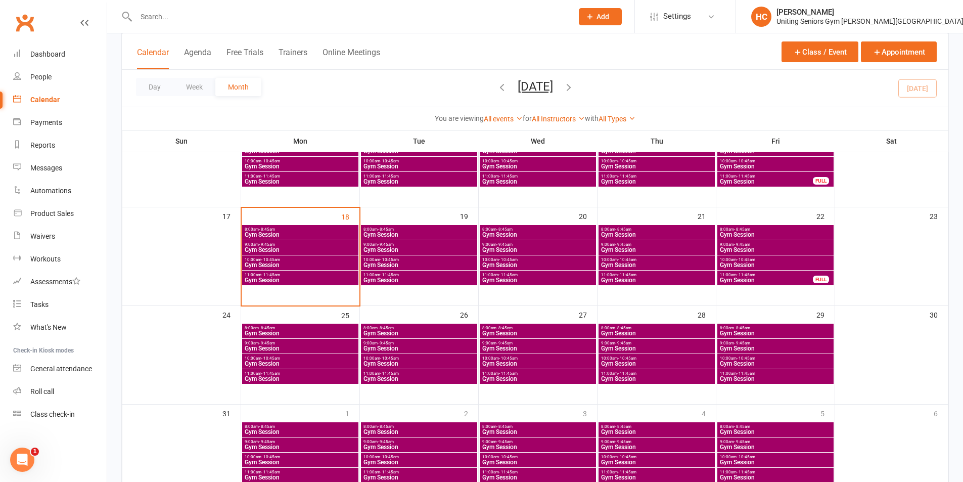
click at [428, 279] on span "Gym Session" at bounding box center [419, 280] width 112 height 6
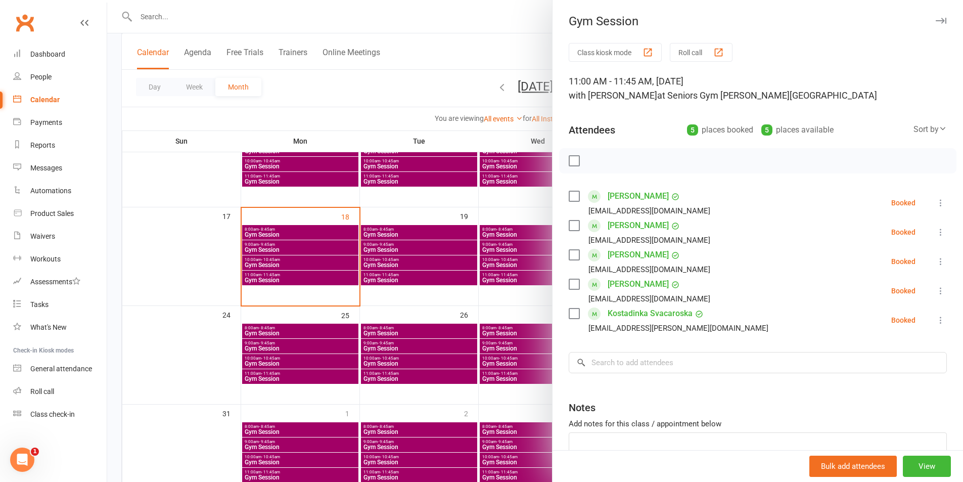
click at [350, 295] on div at bounding box center [535, 241] width 856 height 482
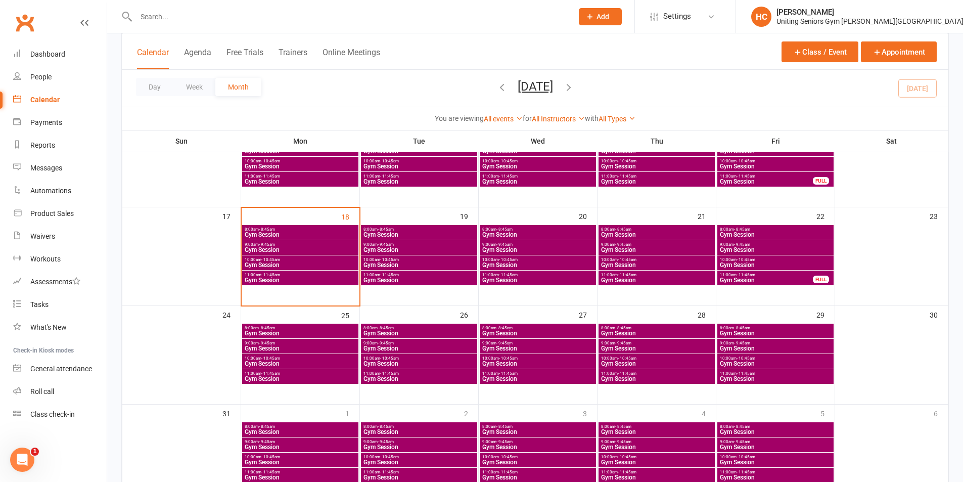
click at [406, 232] on span "Gym Session" at bounding box center [419, 235] width 112 height 6
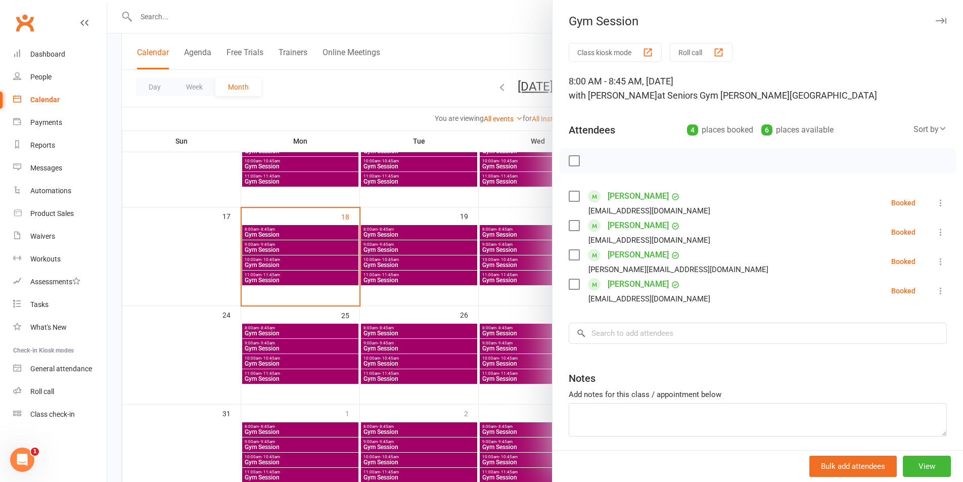
click at [384, 254] on div at bounding box center [535, 241] width 856 height 482
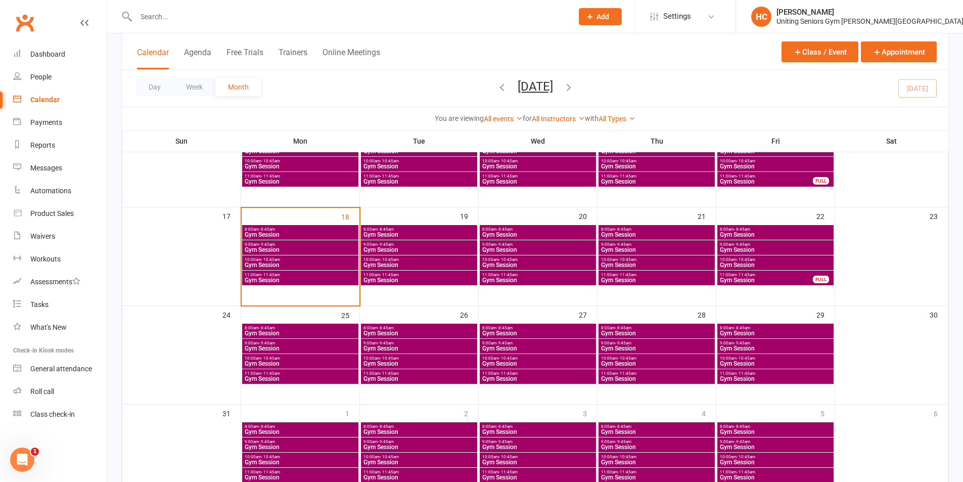
click at [384, 248] on span "Gym Session" at bounding box center [419, 250] width 112 height 6
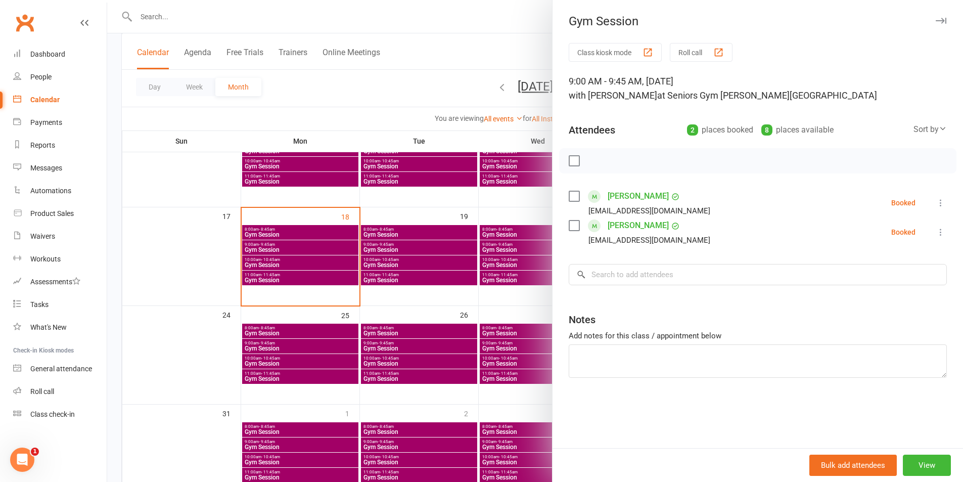
click at [392, 266] on div at bounding box center [535, 241] width 856 height 482
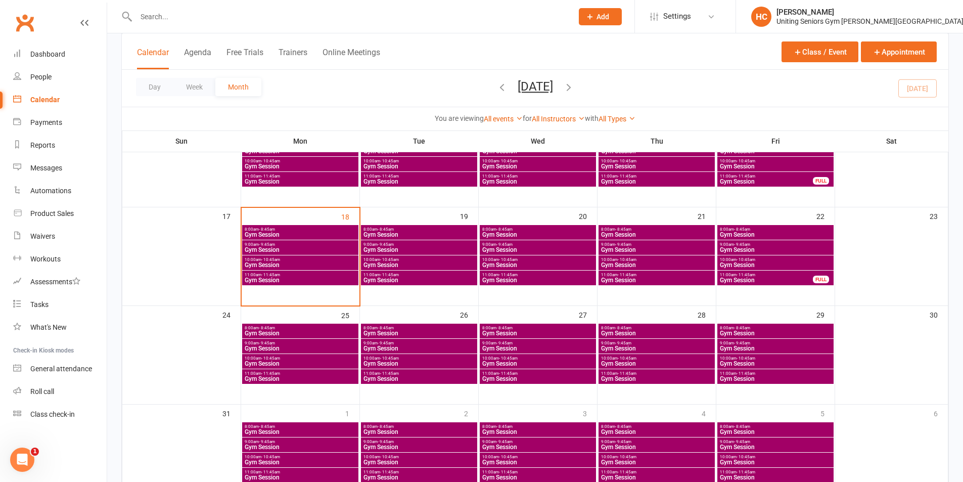
click at [403, 266] on span "Gym Session" at bounding box center [419, 265] width 112 height 6
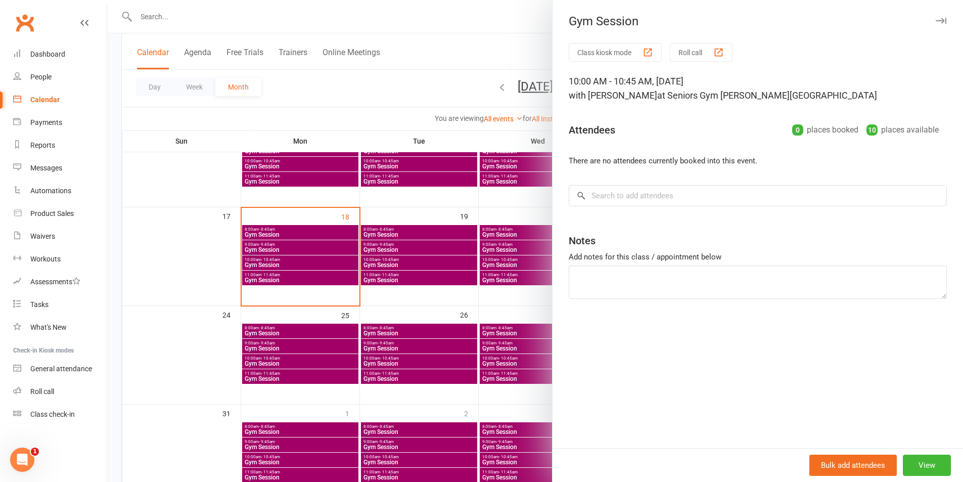
click at [403, 284] on div at bounding box center [535, 241] width 856 height 482
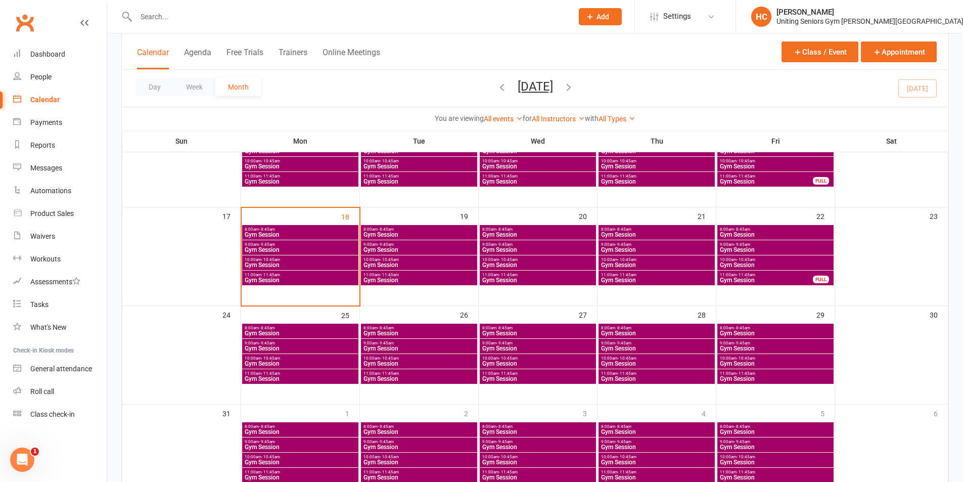
click at [405, 245] on span "9:00am - 9:45am" at bounding box center [419, 244] width 112 height 5
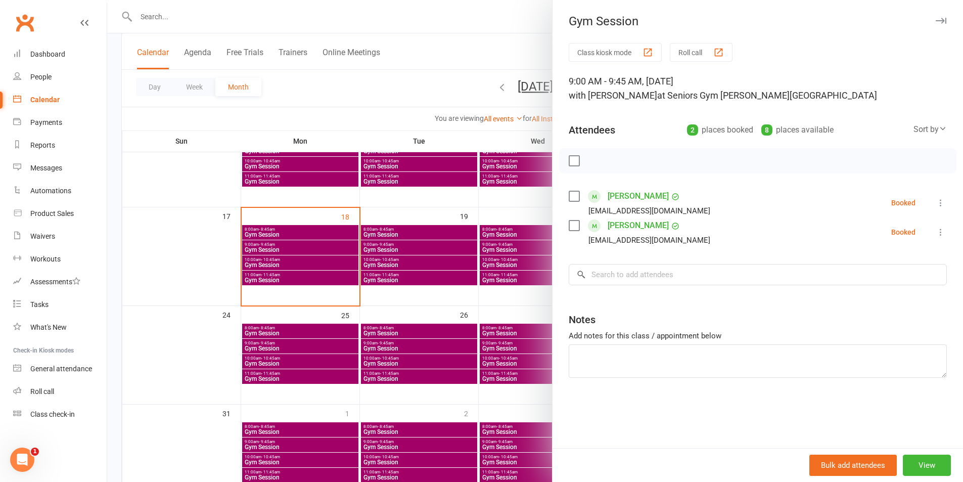
click at [434, 279] on div at bounding box center [535, 241] width 856 height 482
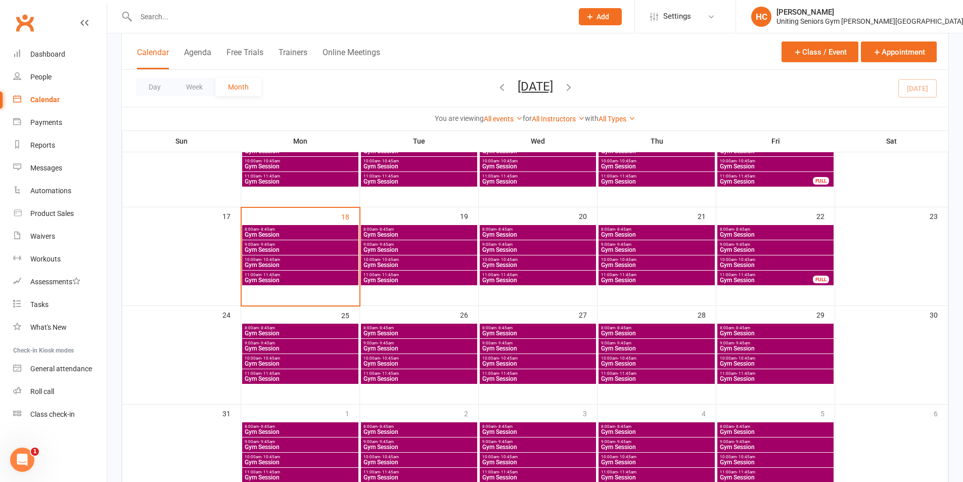
click at [443, 268] on div "10:00am - 10:45am Gym Session" at bounding box center [419, 262] width 116 height 15
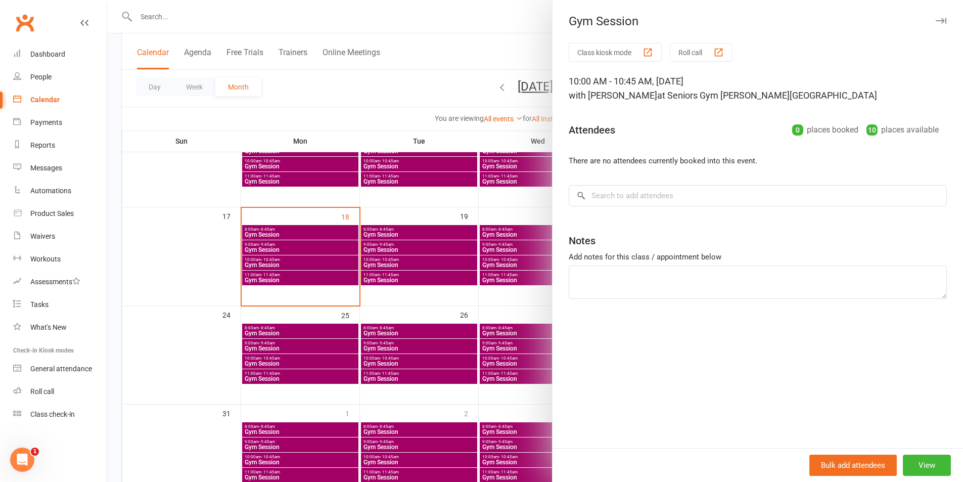
click at [445, 278] on div at bounding box center [535, 241] width 856 height 482
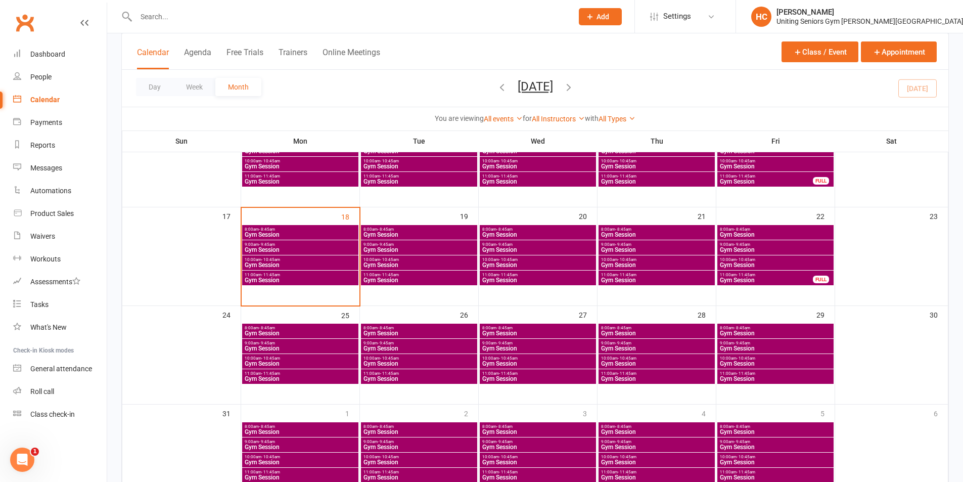
click at [439, 278] on span "Gym Session" at bounding box center [419, 280] width 112 height 6
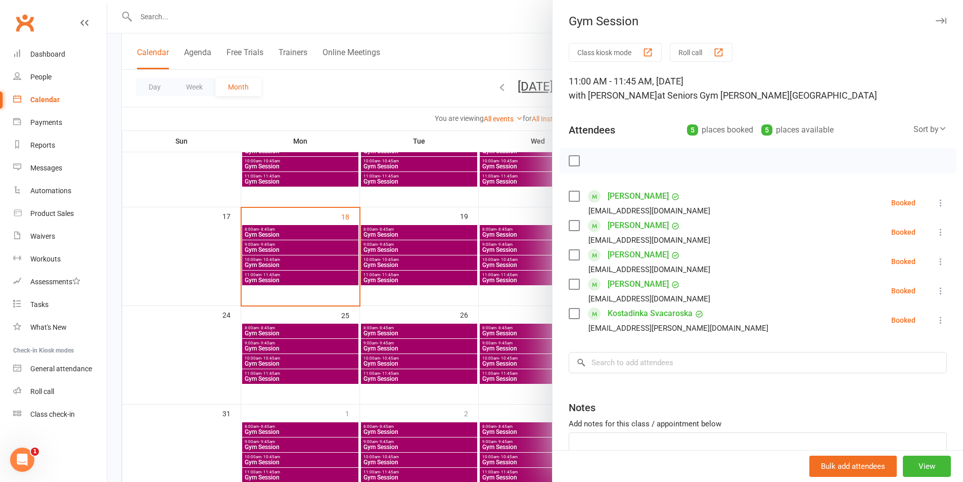
click at [435, 278] on div at bounding box center [535, 241] width 856 height 482
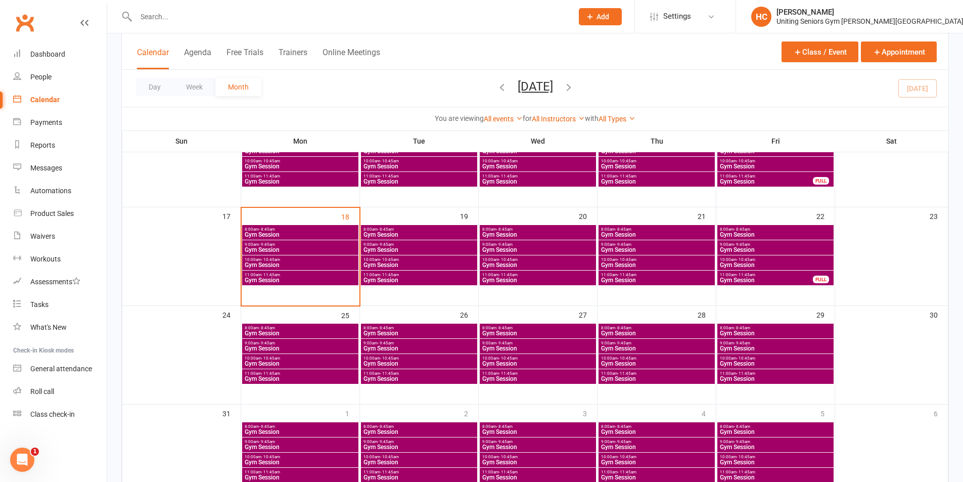
click at [309, 250] on span "Gym Session" at bounding box center [300, 250] width 112 height 6
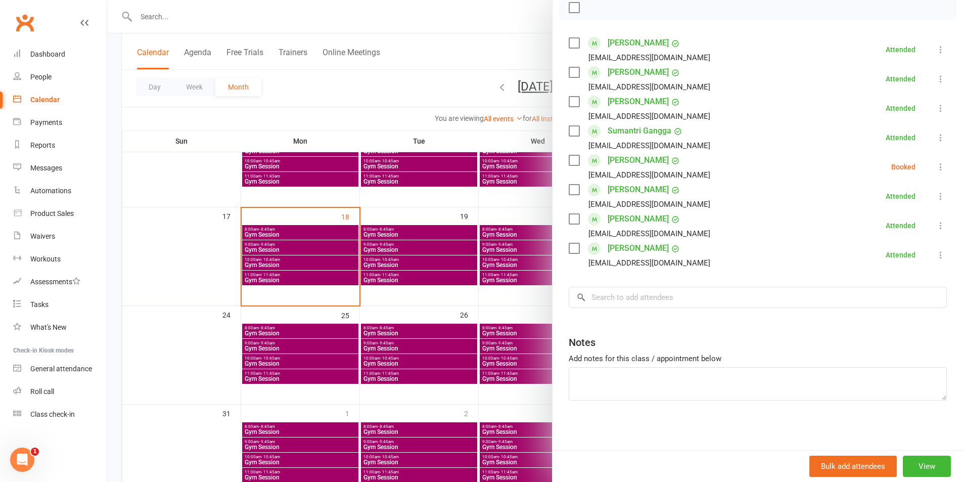
scroll to position [154, 0]
click at [304, 256] on div at bounding box center [535, 241] width 856 height 482
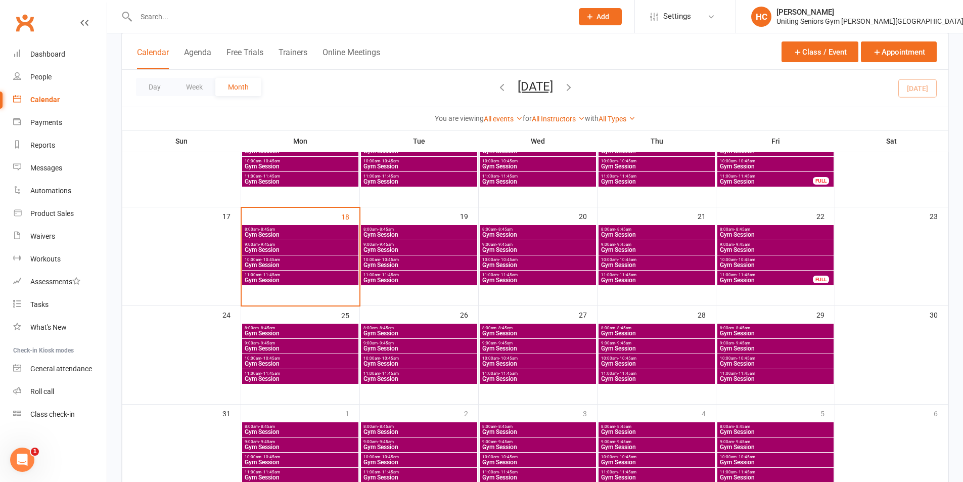
click at [293, 265] on span "Gym Session" at bounding box center [300, 265] width 112 height 6
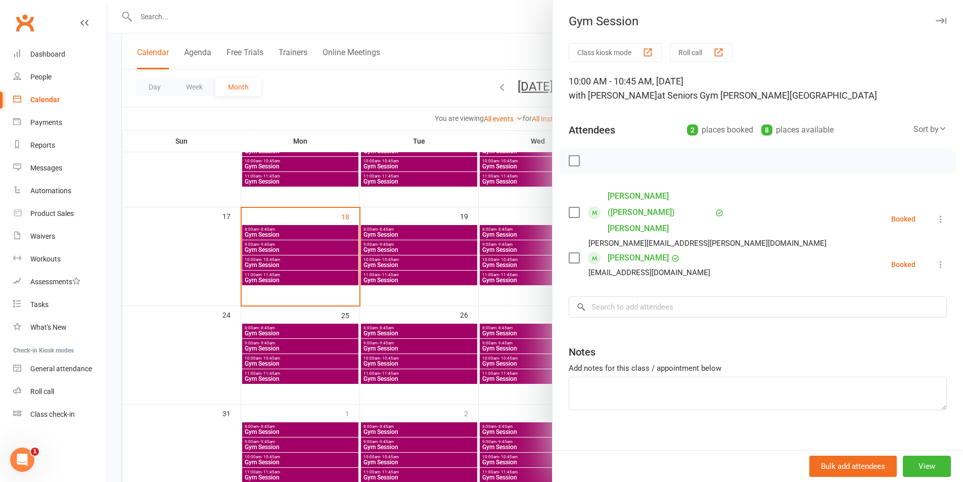
click at [936, 214] on icon at bounding box center [941, 219] width 10 height 10
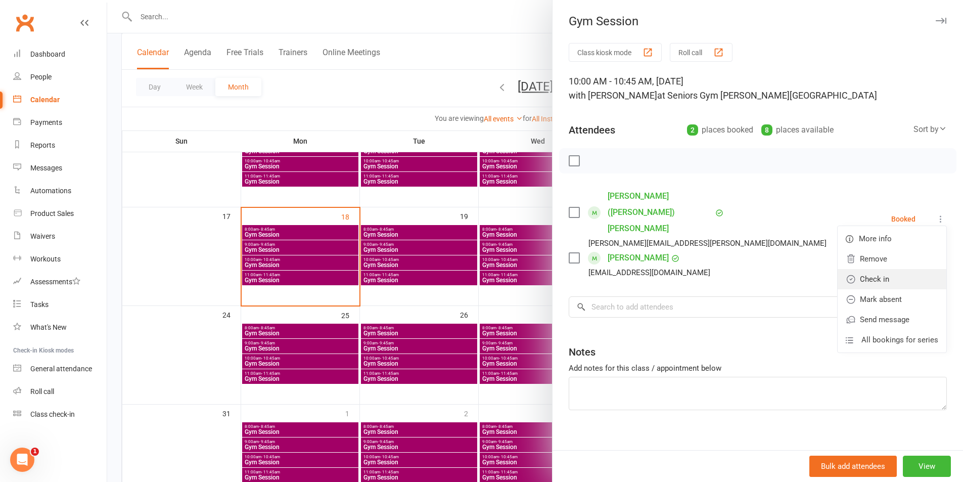
click at [893, 269] on link "Check in" at bounding box center [892, 279] width 109 height 20
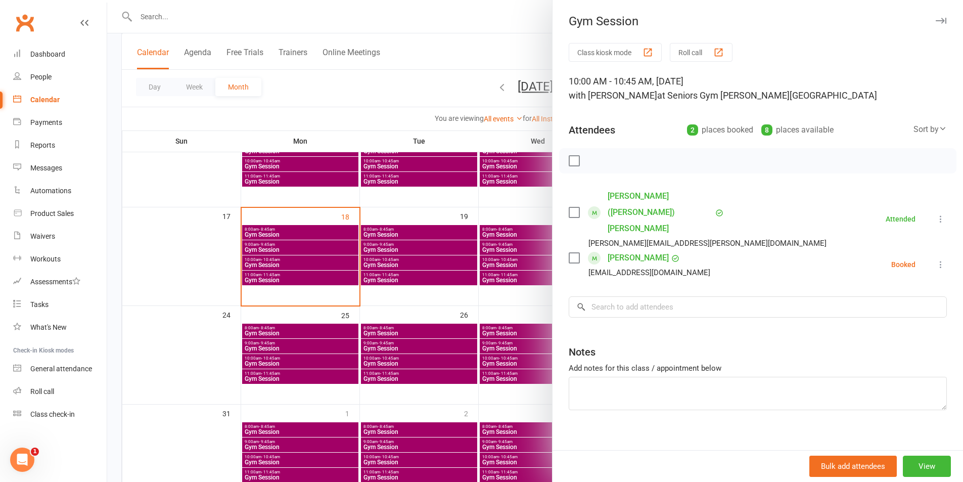
click at [936, 259] on icon at bounding box center [941, 264] width 10 height 10
click at [900, 314] on link "Check in" at bounding box center [892, 324] width 109 height 20
click at [256, 121] on div at bounding box center [535, 241] width 856 height 482
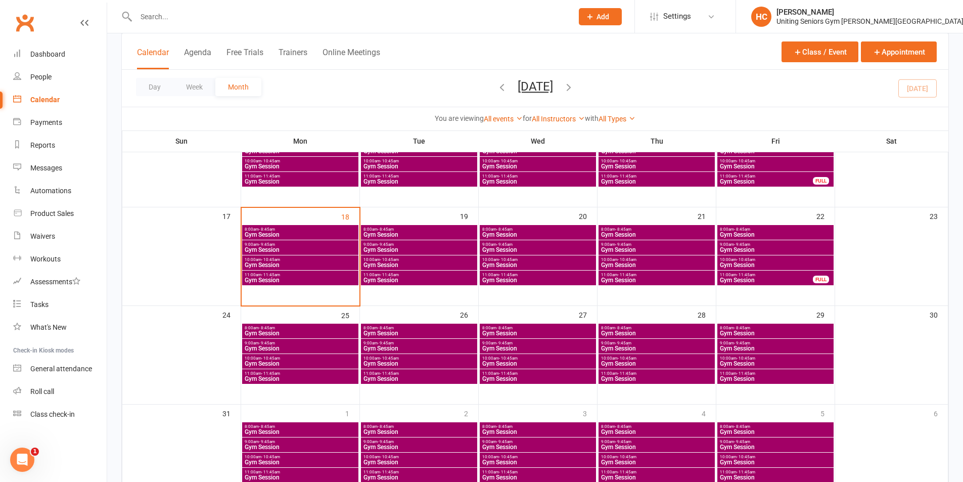
click at [755, 258] on span "10:00am - 10:45am" at bounding box center [775, 259] width 112 height 5
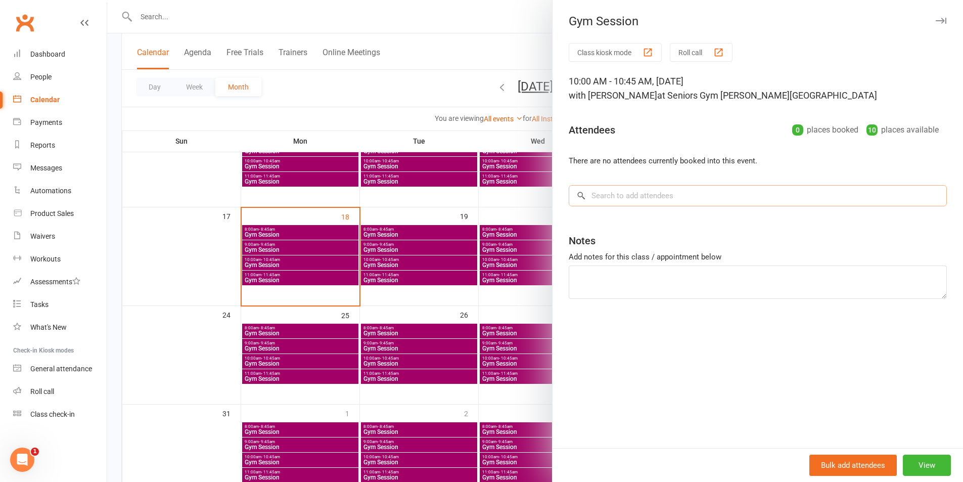
click at [701, 187] on input "search" at bounding box center [758, 195] width 378 height 21
click at [434, 262] on div at bounding box center [535, 241] width 856 height 482
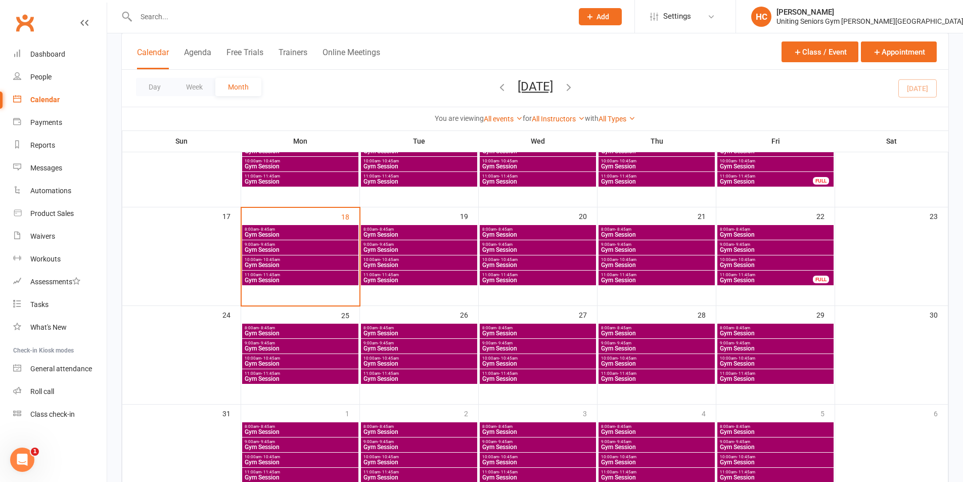
click at [796, 243] on span "9:00am - 9:45am" at bounding box center [775, 244] width 112 height 5
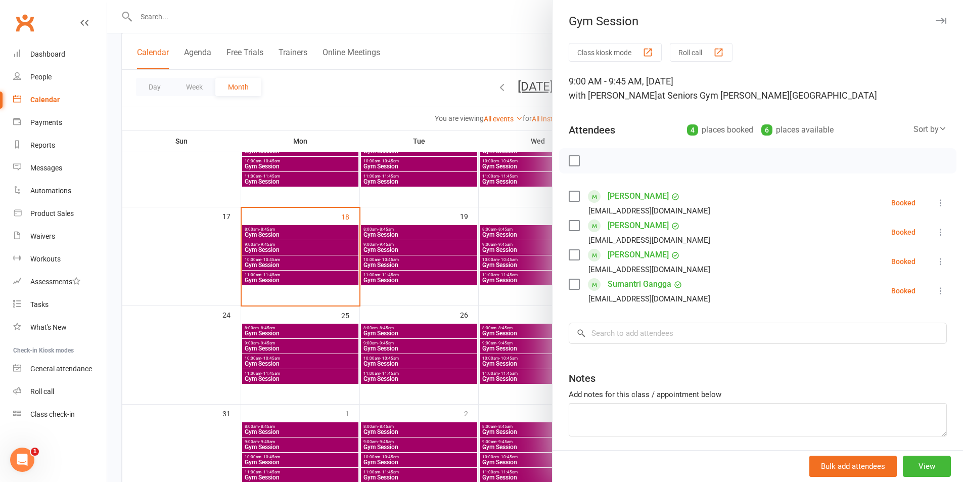
click at [668, 319] on div "Class kiosk mode Roll call 9:00 AM - 9:45 AM, [DATE] with [PERSON_NAME] at Seni…" at bounding box center [758, 265] width 410 height 444
click at [659, 329] on input "search" at bounding box center [758, 333] width 378 height 21
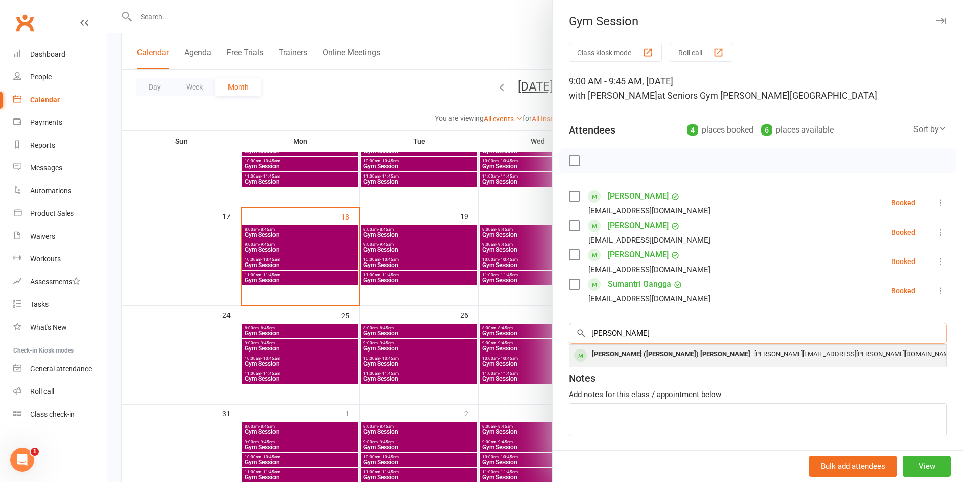
type input "[PERSON_NAME]"
click at [655, 350] on div "[PERSON_NAME] ([PERSON_NAME]) [PERSON_NAME]" at bounding box center [671, 354] width 166 height 15
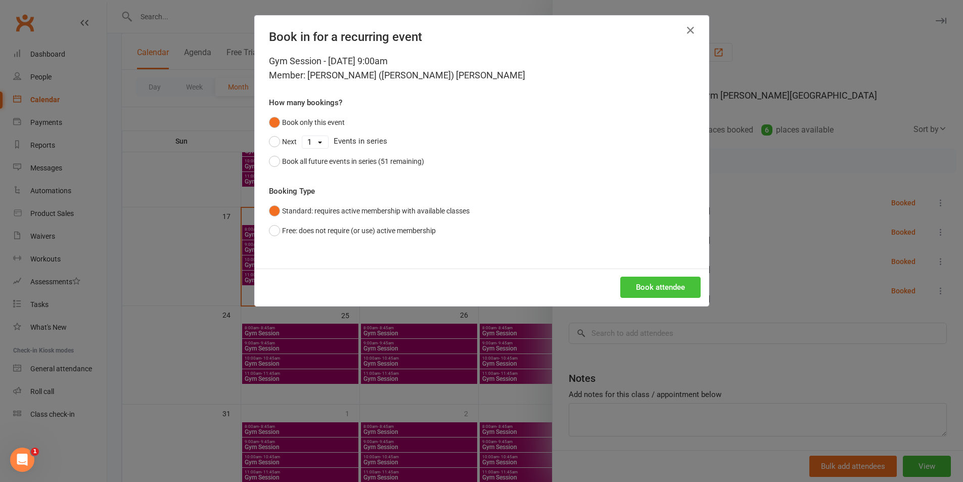
click at [666, 289] on button "Book attendee" at bounding box center [660, 287] width 80 height 21
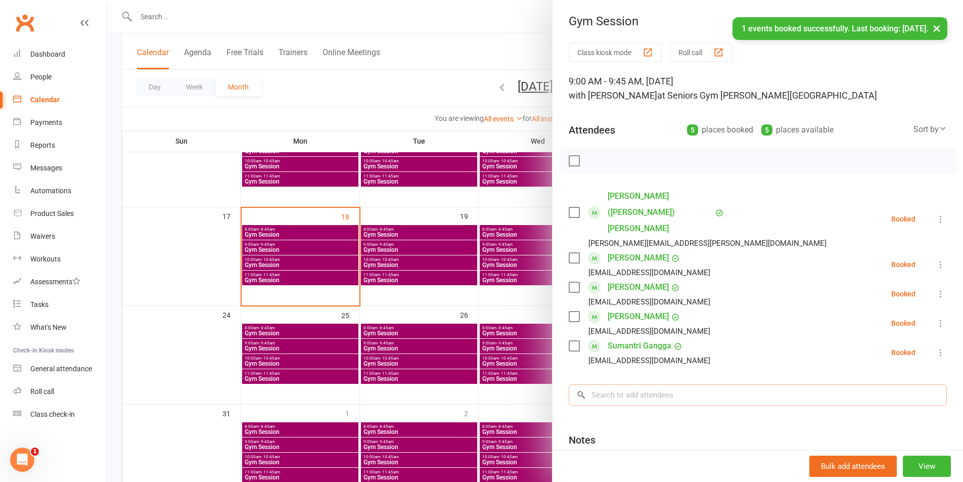
click at [630, 384] on input "search" at bounding box center [758, 394] width 378 height 21
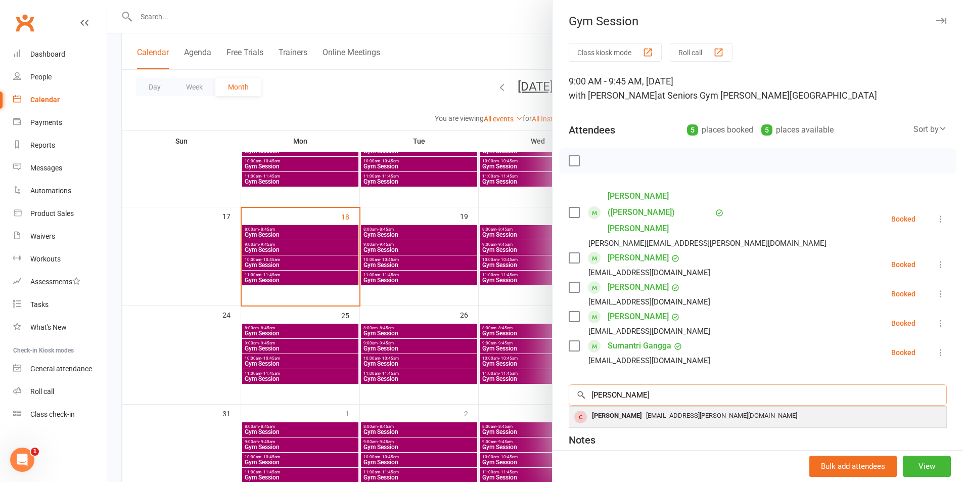
type input "[PERSON_NAME]"
click at [646, 411] on span "[EMAIL_ADDRESS][PERSON_NAME][DOMAIN_NAME]" at bounding box center [721, 415] width 151 height 8
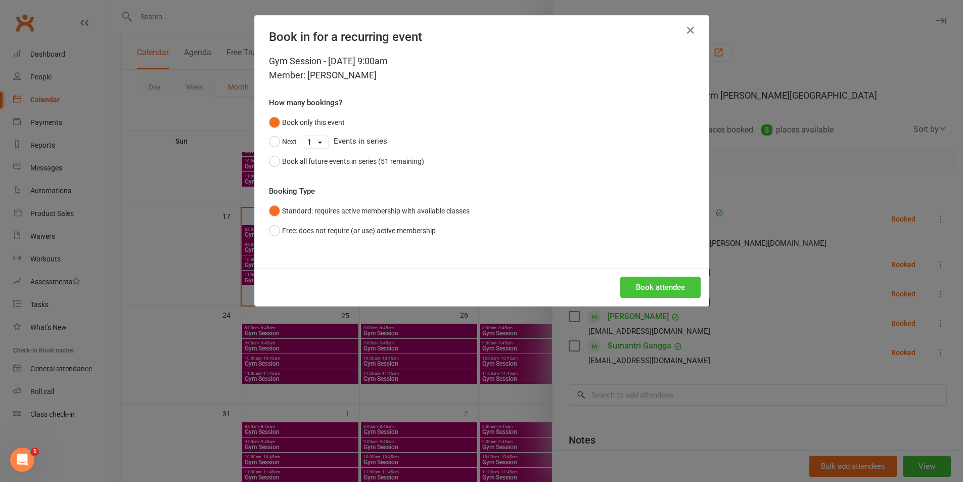
click at [660, 288] on button "Book attendee" at bounding box center [660, 287] width 80 height 21
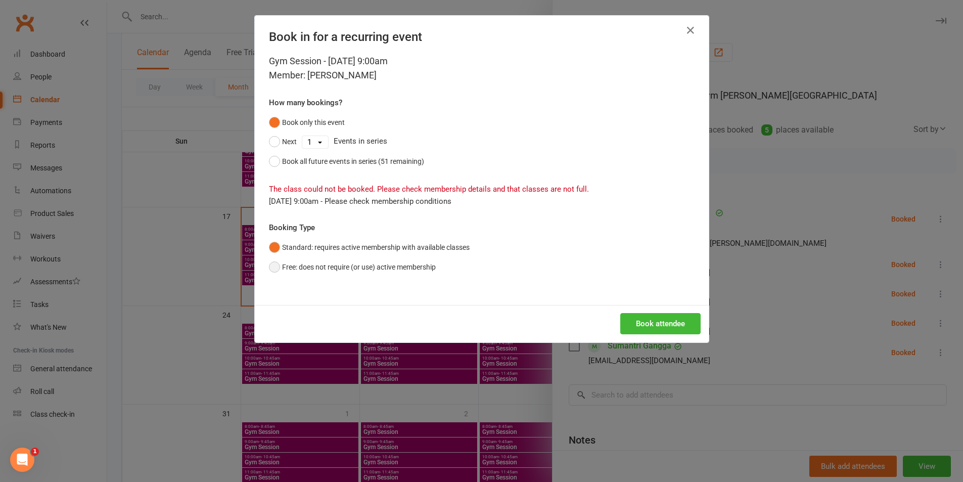
click at [339, 265] on button "Free: does not require (or use) active membership" at bounding box center [352, 266] width 167 height 19
click at [668, 321] on button "Book attendee" at bounding box center [660, 323] width 80 height 21
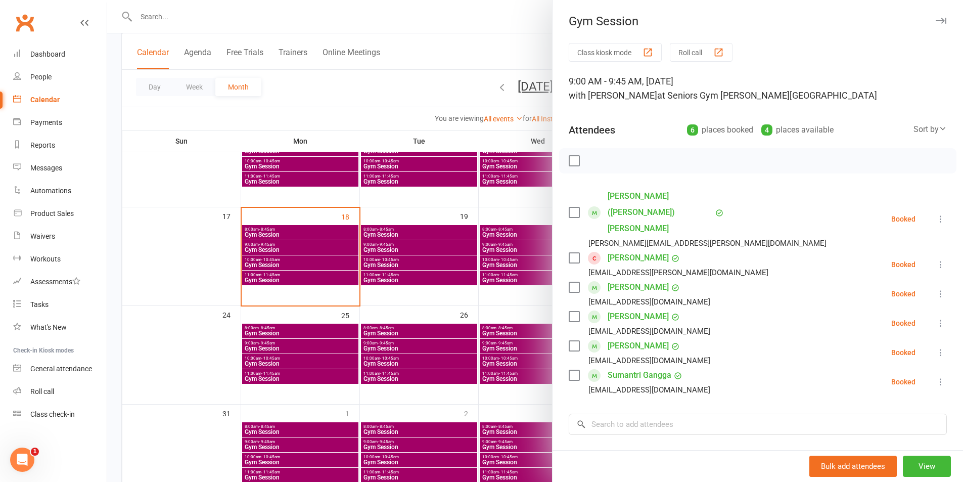
click at [425, 296] on div at bounding box center [535, 241] width 856 height 482
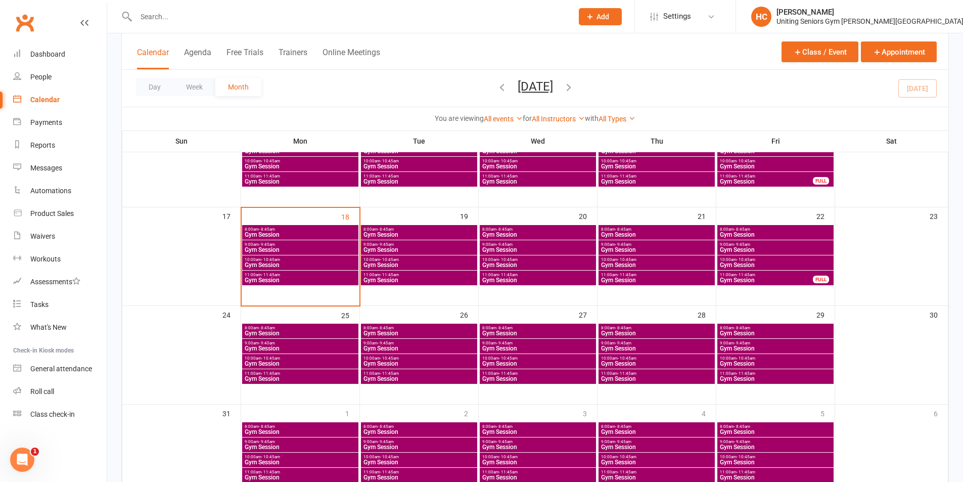
click at [282, 259] on span "10:00am - 10:45am" at bounding box center [300, 259] width 112 height 5
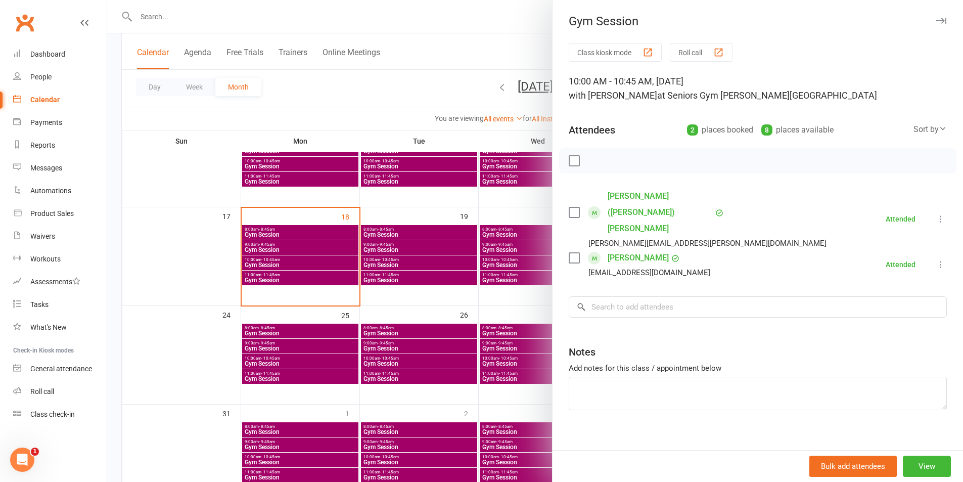
click at [284, 265] on div at bounding box center [535, 241] width 856 height 482
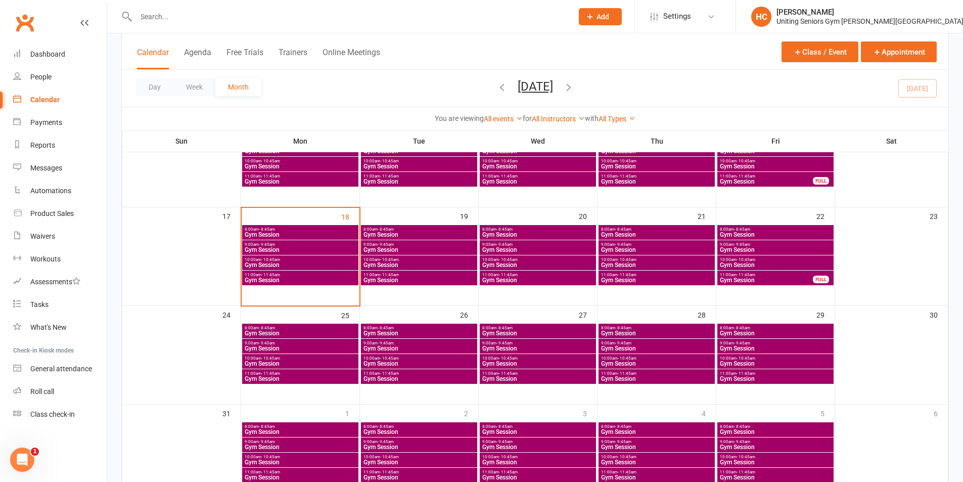
click at [256, 279] on span "Gym Session" at bounding box center [300, 280] width 112 height 6
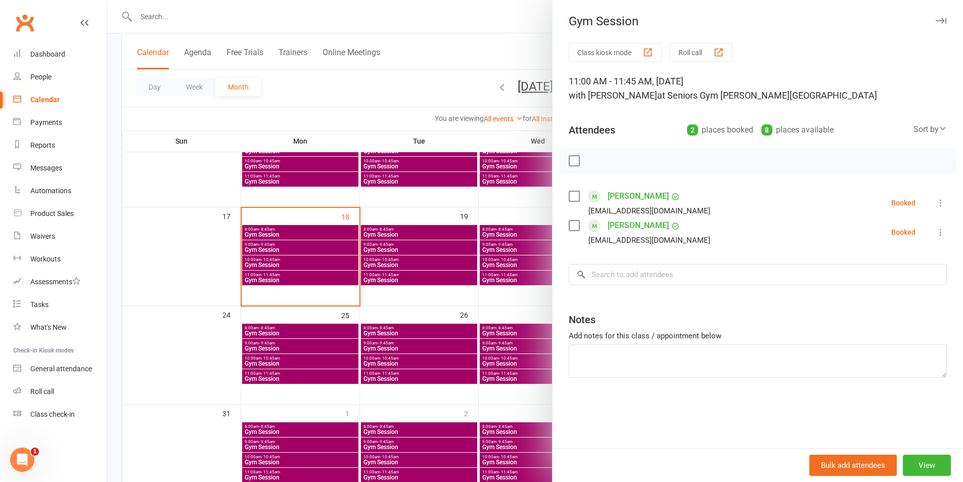
click at [307, 275] on div at bounding box center [535, 241] width 856 height 482
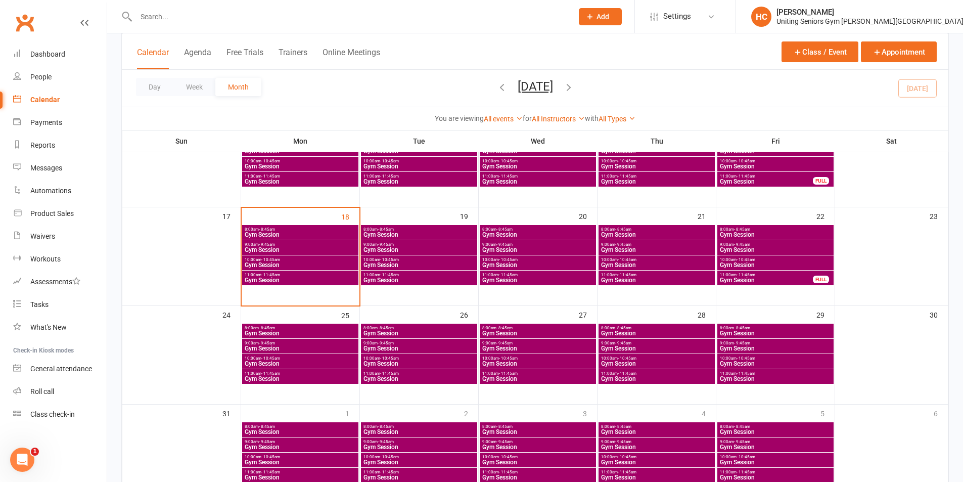
click at [308, 278] on span "Gym Session" at bounding box center [300, 280] width 112 height 6
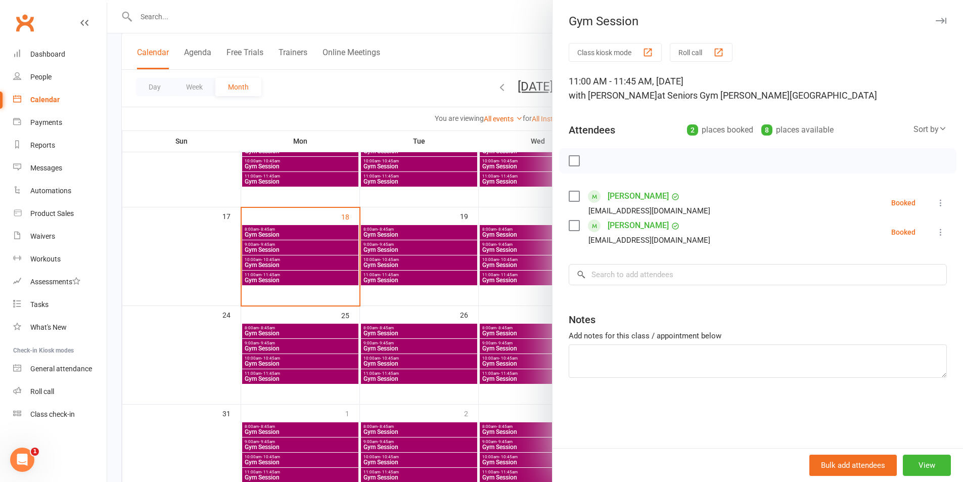
click at [333, 246] on div at bounding box center [535, 241] width 856 height 482
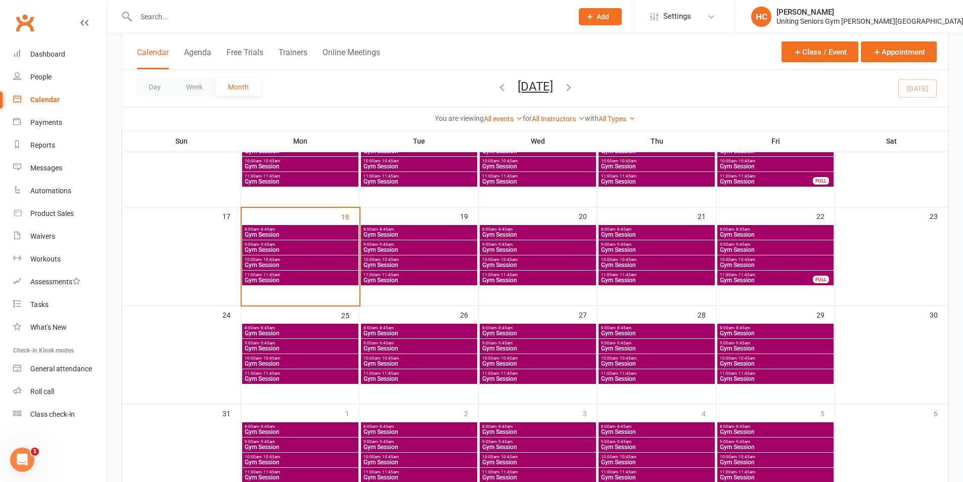
click at [426, 230] on span "8:00am - 8:45am" at bounding box center [419, 229] width 112 height 5
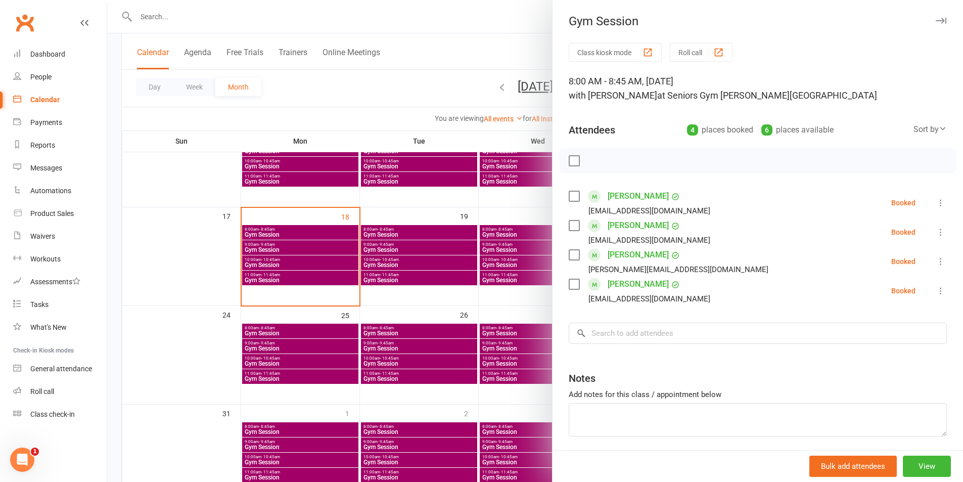
click at [433, 303] on div at bounding box center [535, 241] width 856 height 482
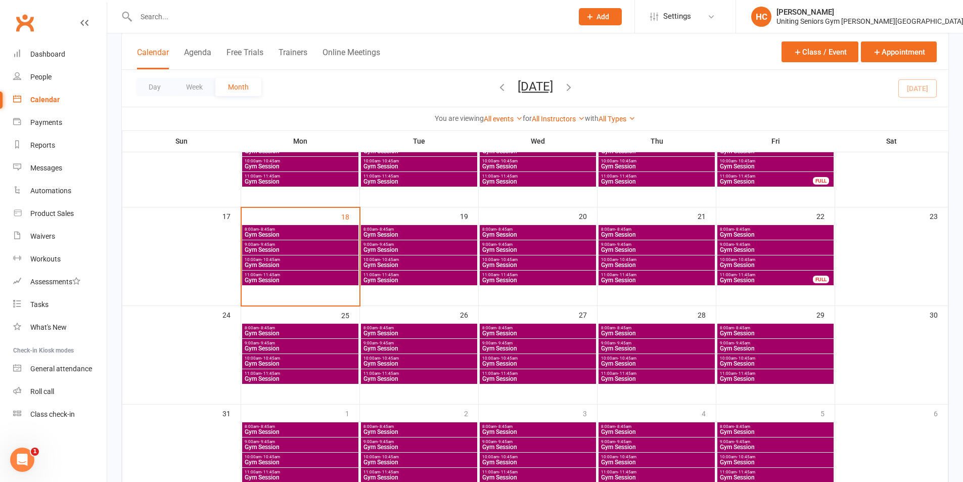
click at [323, 274] on span "11:00am - 11:45am" at bounding box center [300, 274] width 112 height 5
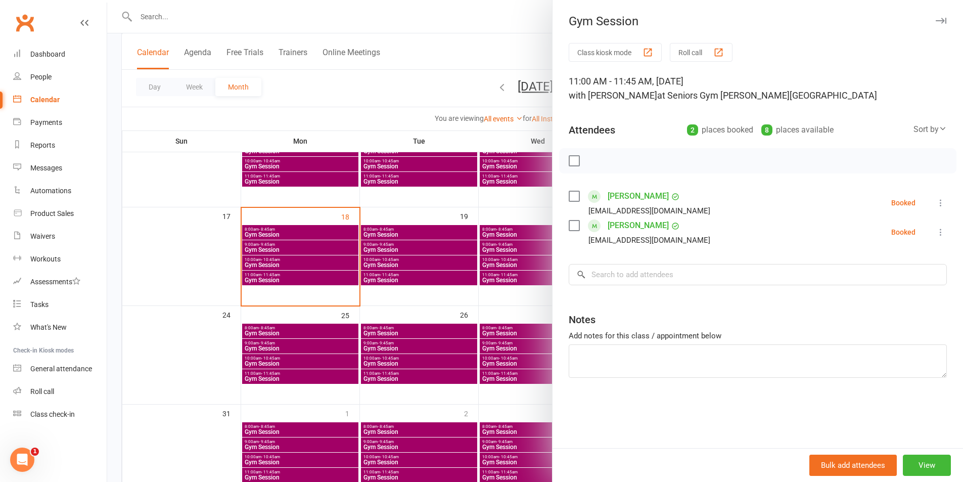
click at [308, 263] on div at bounding box center [535, 241] width 856 height 482
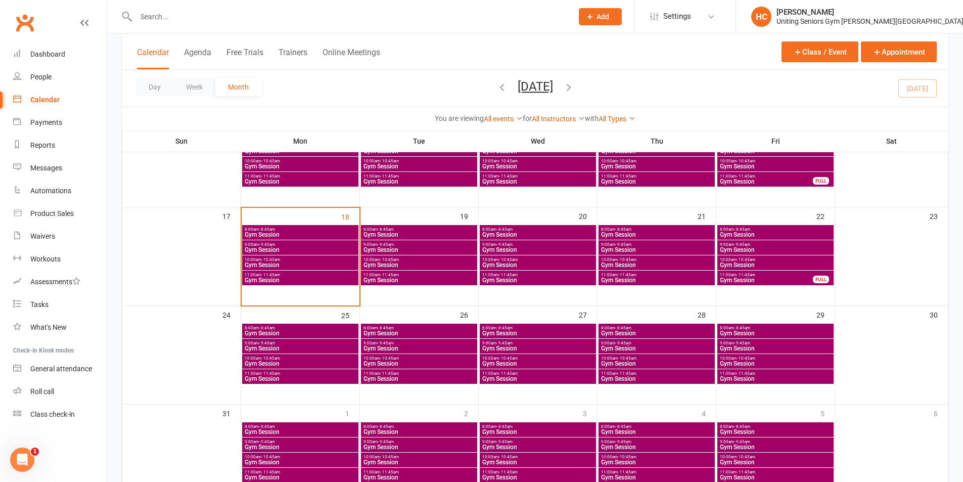
click at [306, 260] on span "10:00am - 10:45am" at bounding box center [300, 259] width 112 height 5
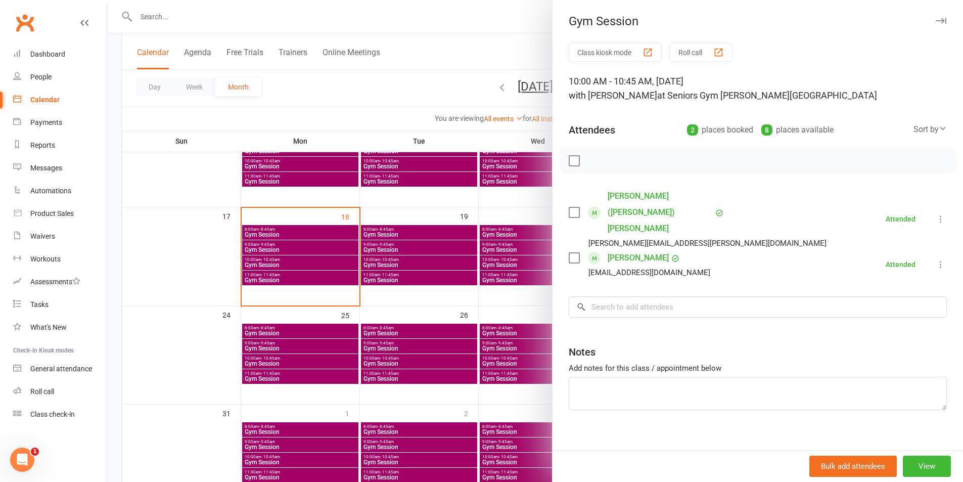
click at [306, 259] on div at bounding box center [535, 241] width 856 height 482
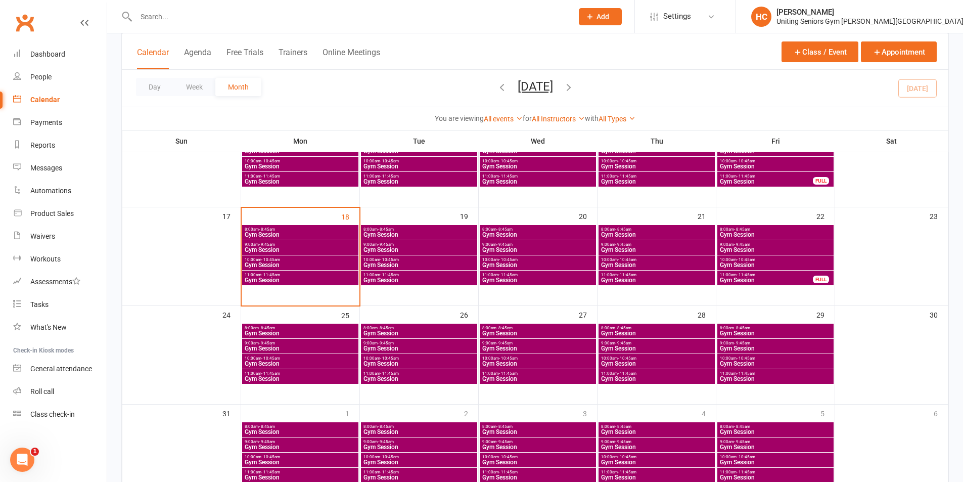
click at [302, 252] on span "Gym Session" at bounding box center [300, 250] width 112 height 6
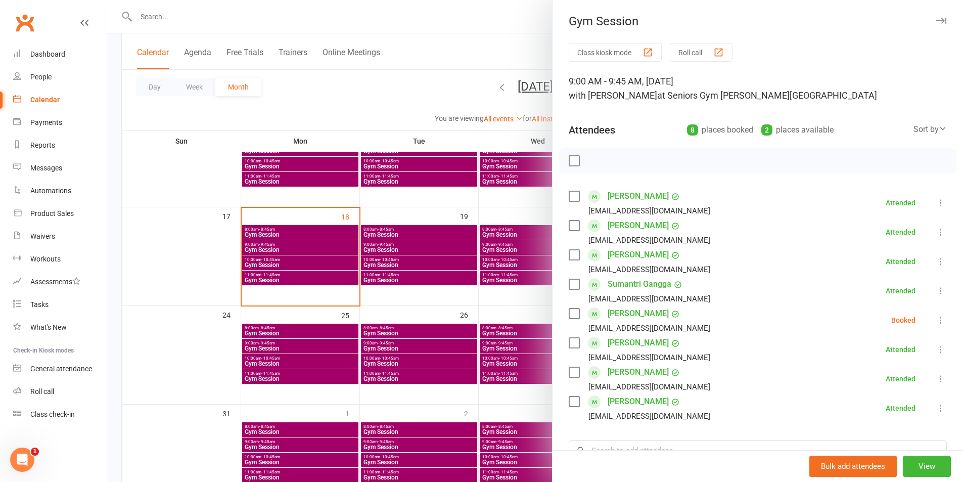
click at [303, 253] on div at bounding box center [535, 241] width 856 height 482
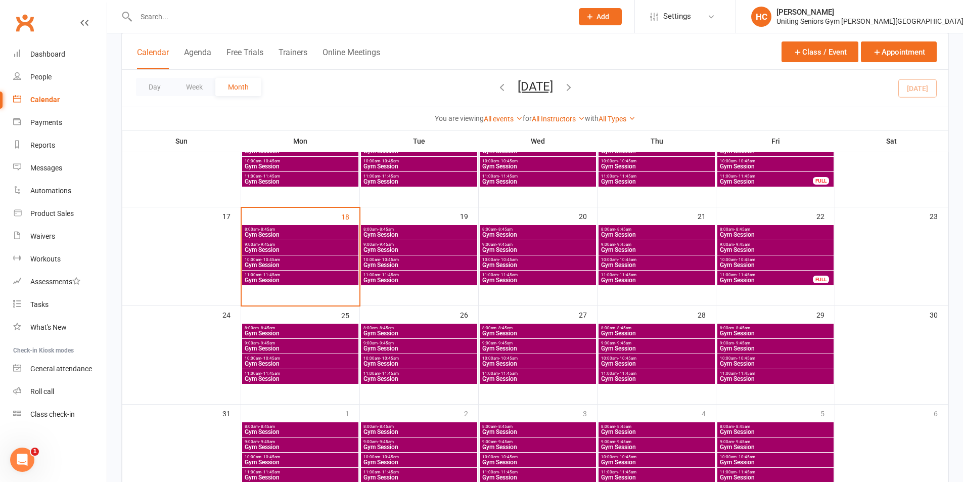
click at [303, 245] on span "9:00am - 9:45am" at bounding box center [300, 244] width 112 height 5
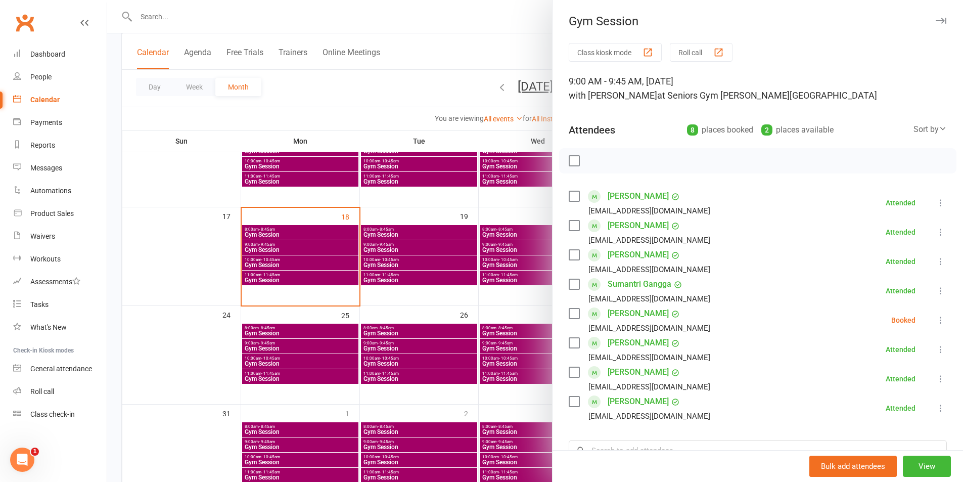
click at [936, 324] on icon at bounding box center [941, 320] width 10 height 10
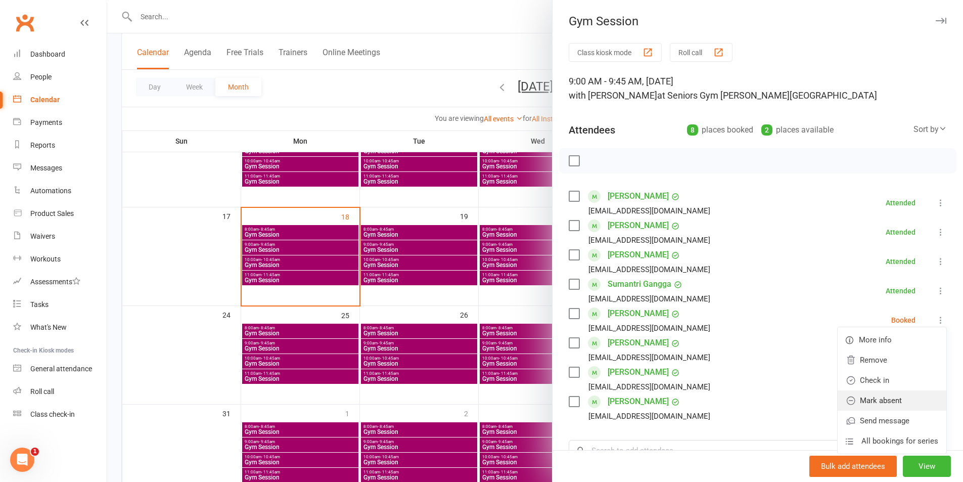
click at [887, 396] on link "Mark absent" at bounding box center [892, 400] width 109 height 20
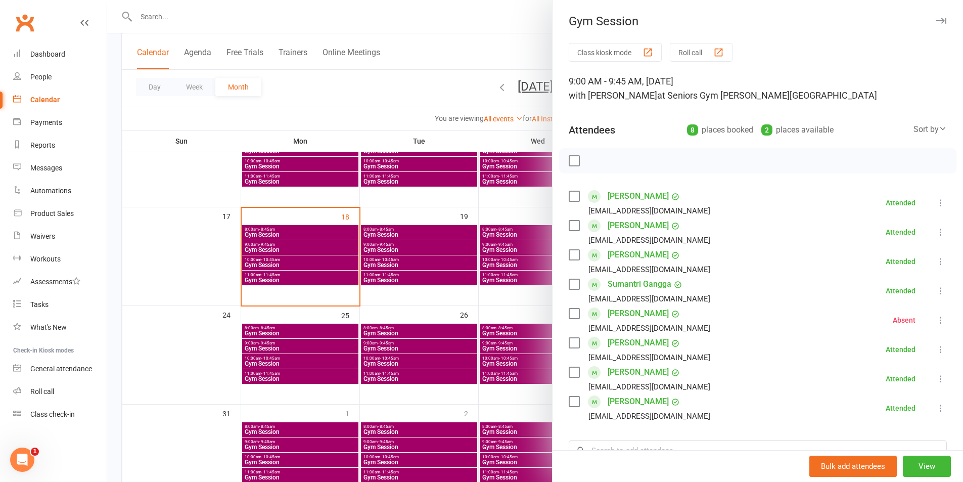
click at [362, 85] on div at bounding box center [535, 241] width 856 height 482
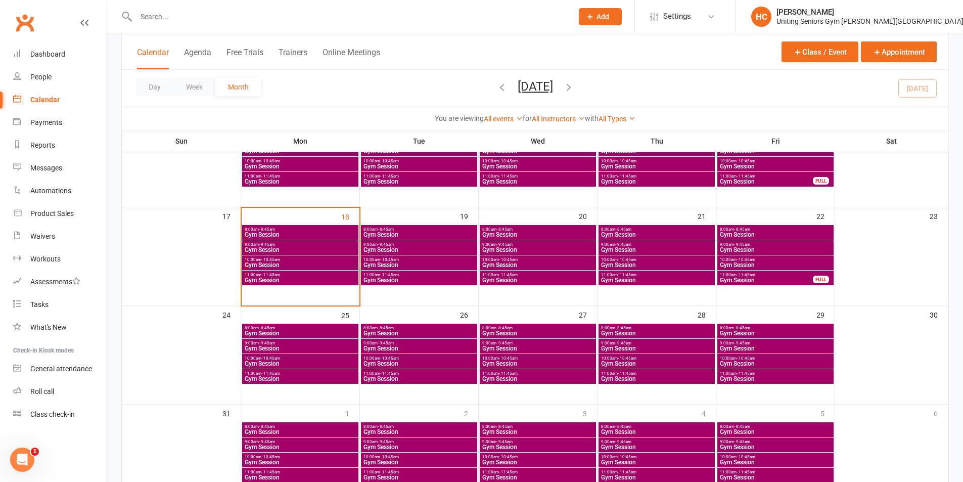
click at [286, 244] on span "9:00am - 9:45am" at bounding box center [300, 244] width 112 height 5
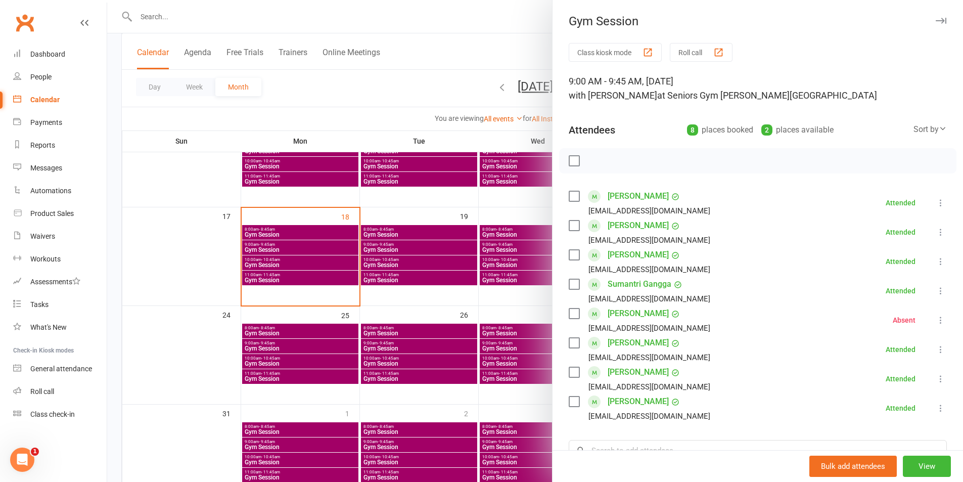
click at [402, 246] on div at bounding box center [535, 241] width 856 height 482
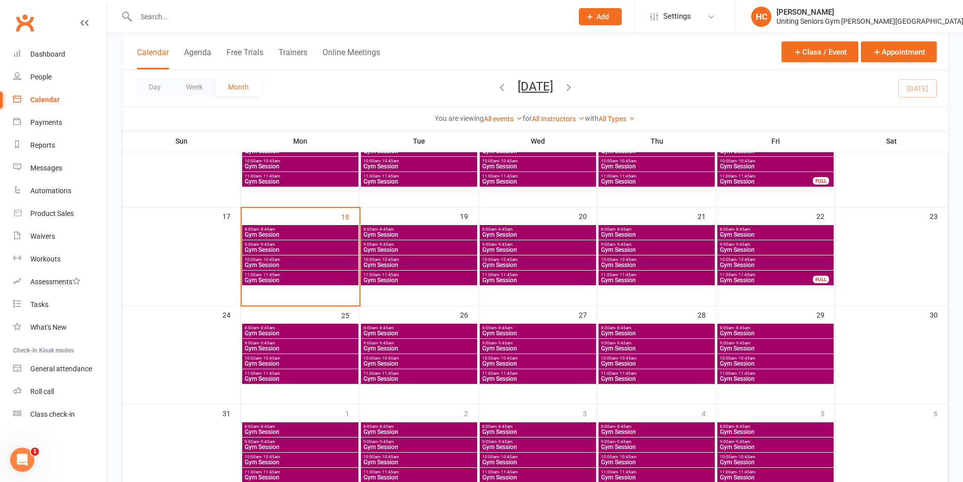
click at [331, 263] on span "Gym Session" at bounding box center [300, 265] width 112 height 6
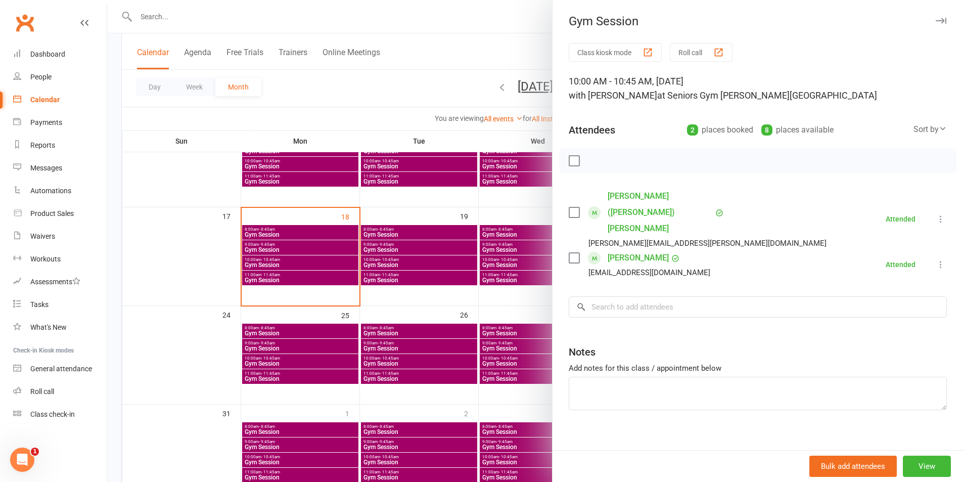
click at [290, 274] on div at bounding box center [535, 241] width 856 height 482
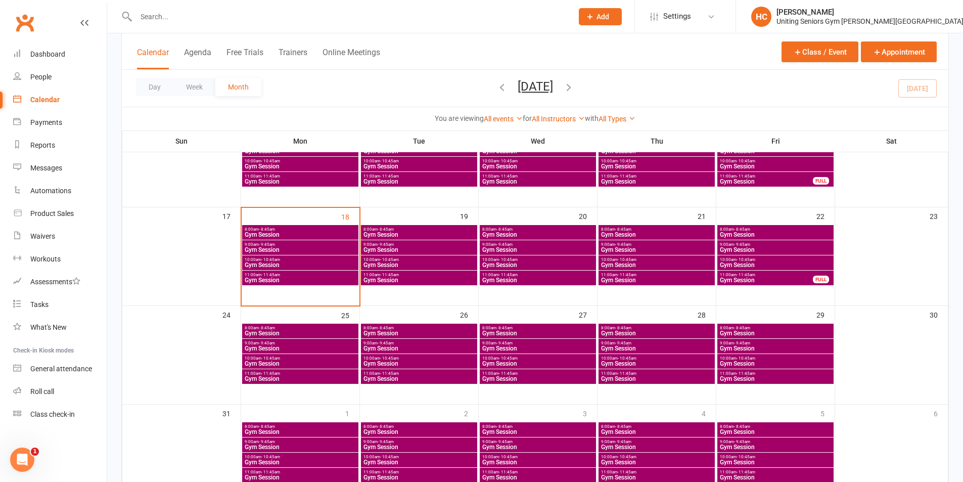
click at [285, 277] on span "Gym Session" at bounding box center [300, 280] width 112 height 6
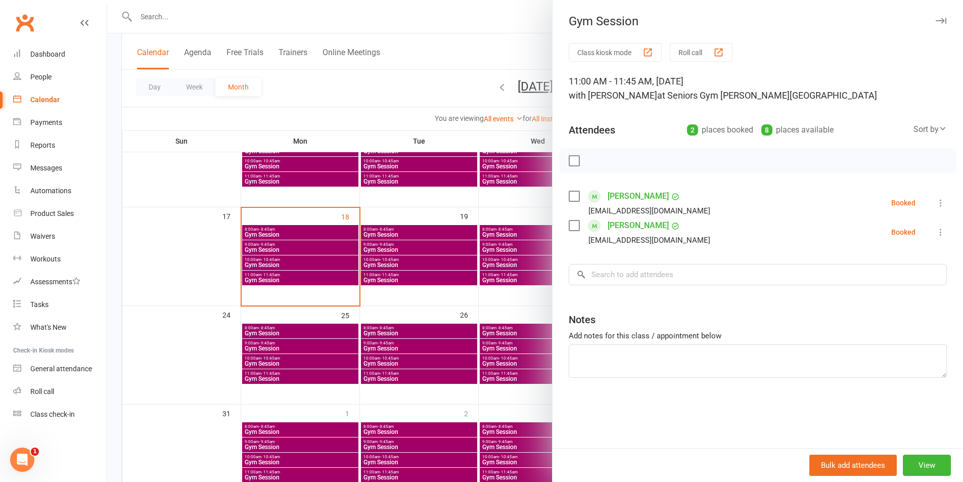
click at [936, 204] on icon at bounding box center [941, 203] width 10 height 10
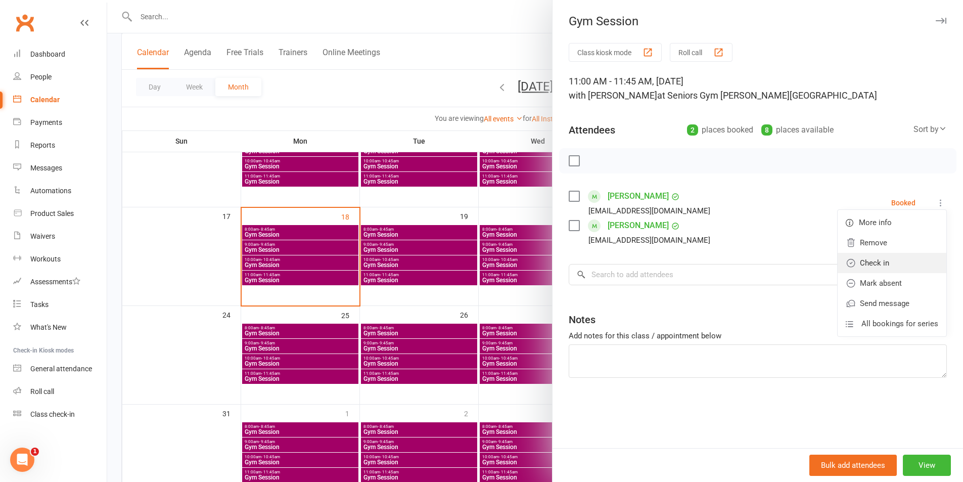
click at [887, 266] on link "Check in" at bounding box center [892, 263] width 109 height 20
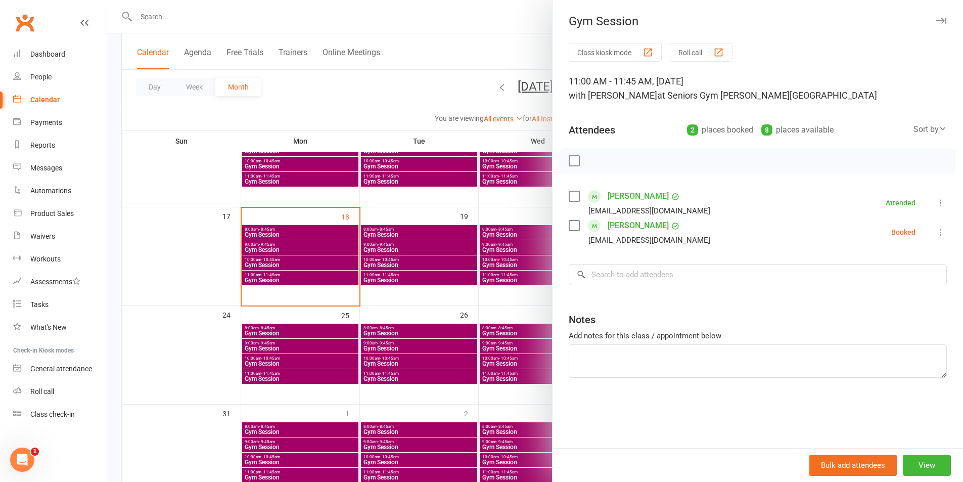
click at [936, 234] on icon at bounding box center [941, 232] width 10 height 10
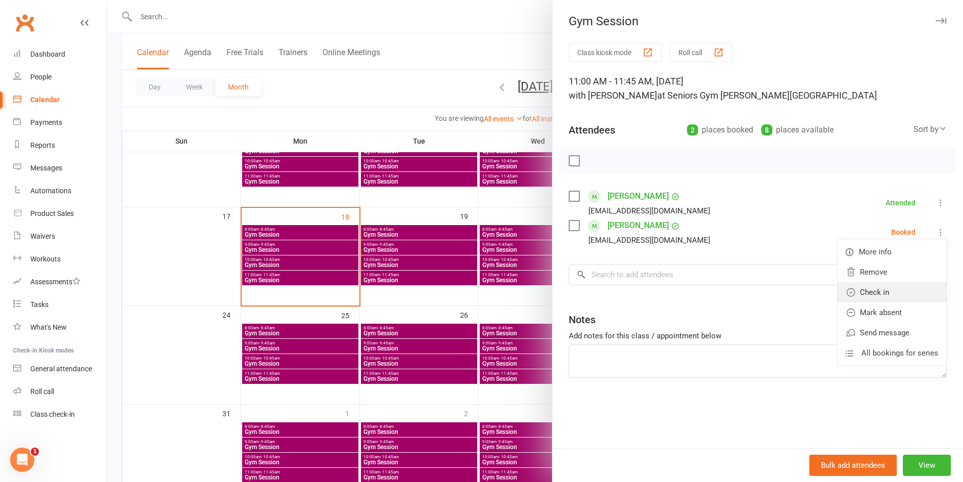
click at [873, 294] on link "Check in" at bounding box center [892, 292] width 109 height 20
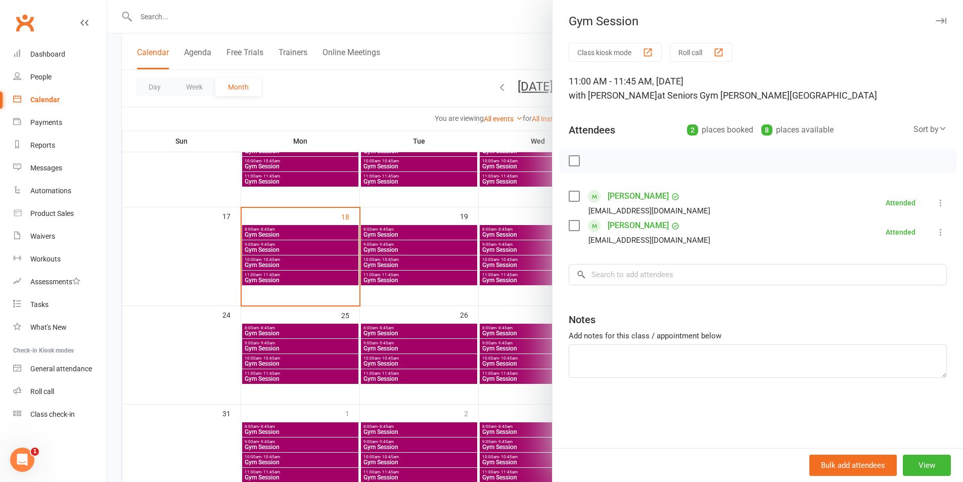
click at [405, 240] on div at bounding box center [535, 241] width 856 height 482
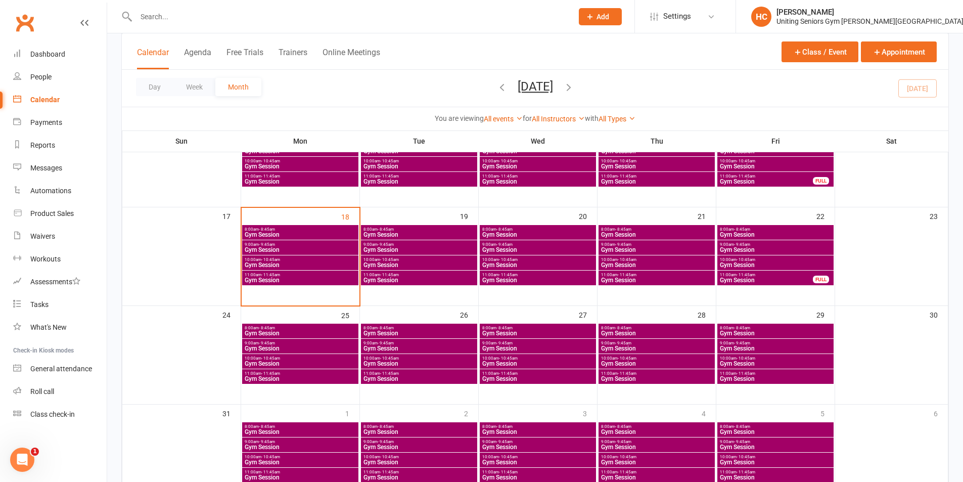
click at [407, 236] on span "Gym Session" at bounding box center [419, 235] width 112 height 6
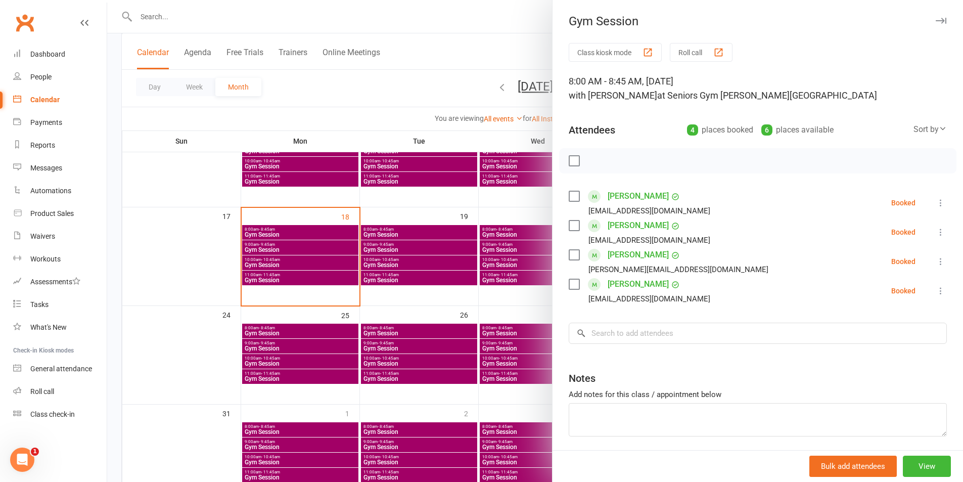
click at [396, 110] on div at bounding box center [535, 241] width 856 height 482
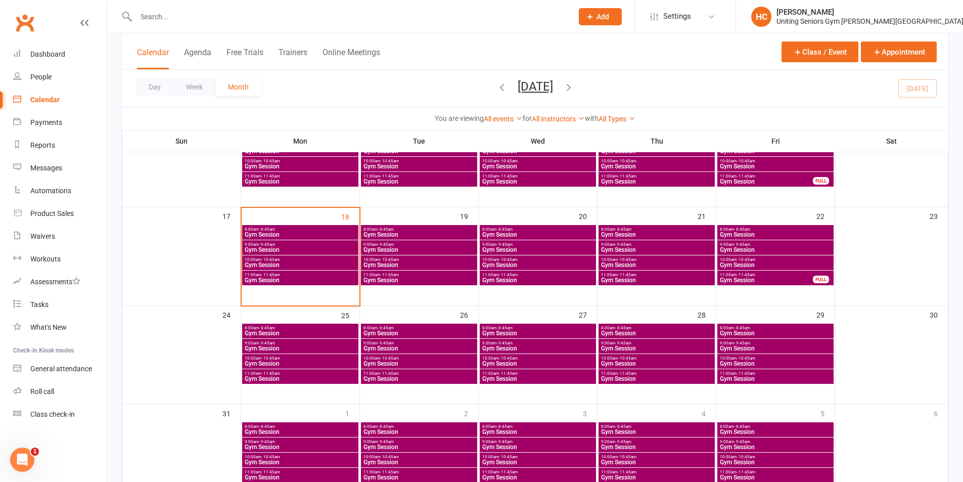
click at [231, 22] on input "text" at bounding box center [349, 17] width 433 height 14
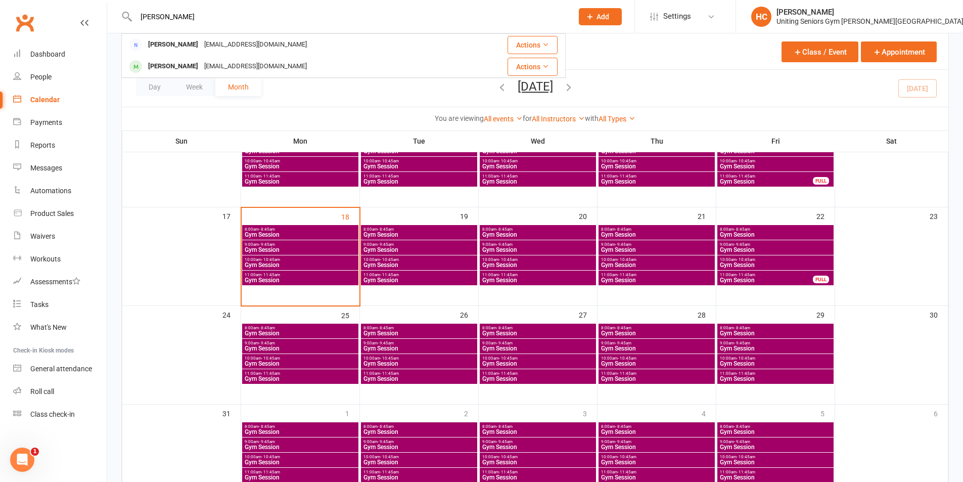
type input "[PERSON_NAME]"
click at [133, 109] on div "You are viewing All events All events Empty events Full events Non-empty events…" at bounding box center [535, 118] width 827 height 23
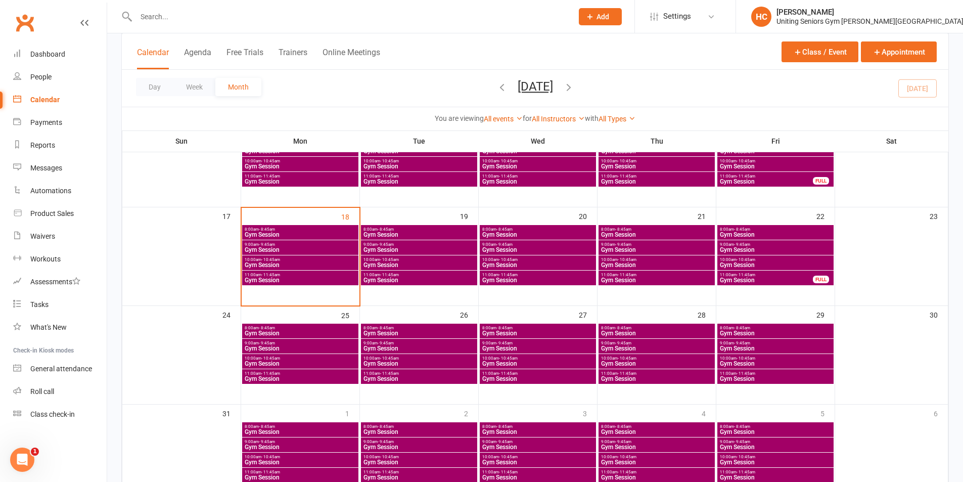
click at [26, 20] on link "Clubworx" at bounding box center [24, 22] width 25 height 25
